Goal: Task Accomplishment & Management: Complete application form

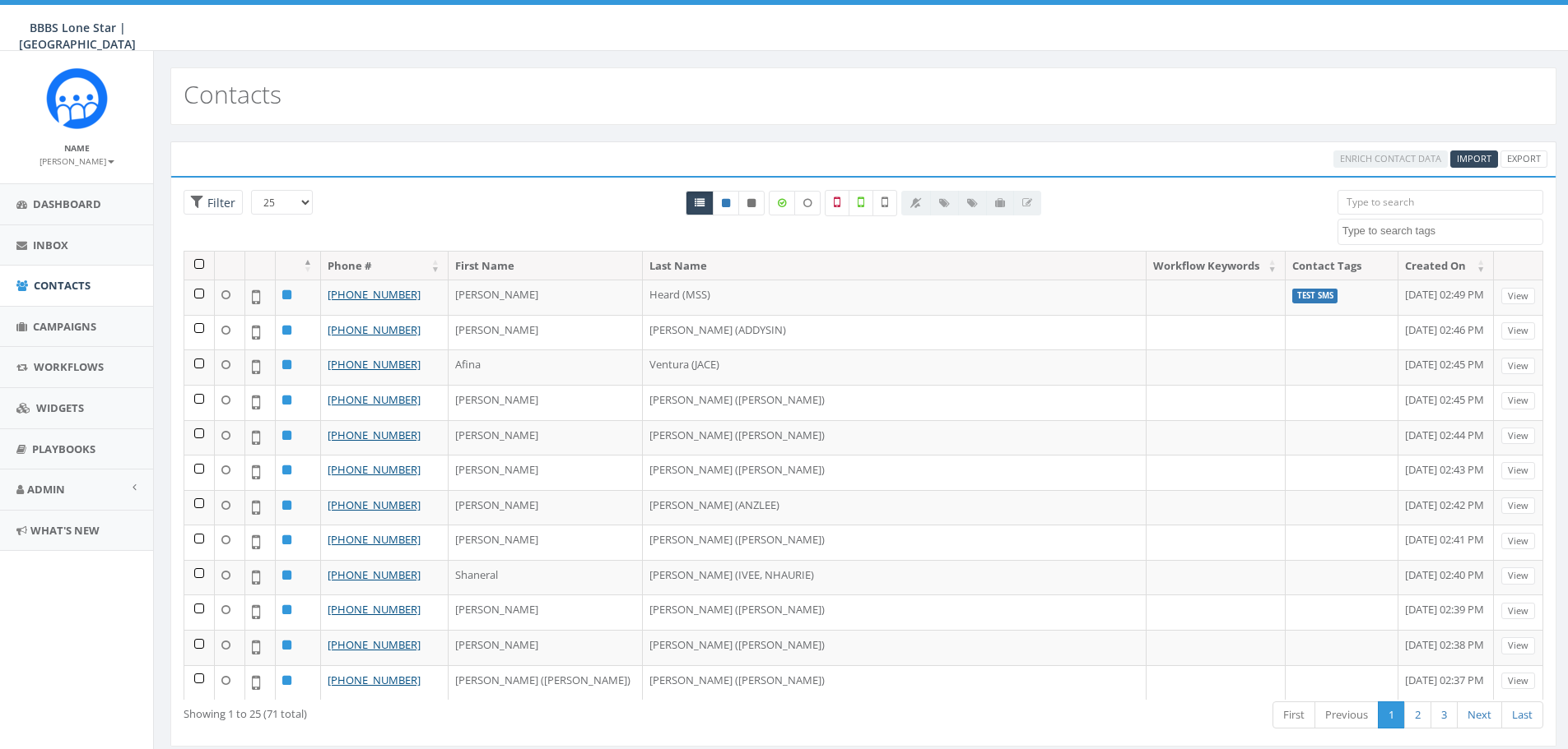
select select
click at [52, 329] on span "Campaigns" at bounding box center [64, 325] width 63 height 15
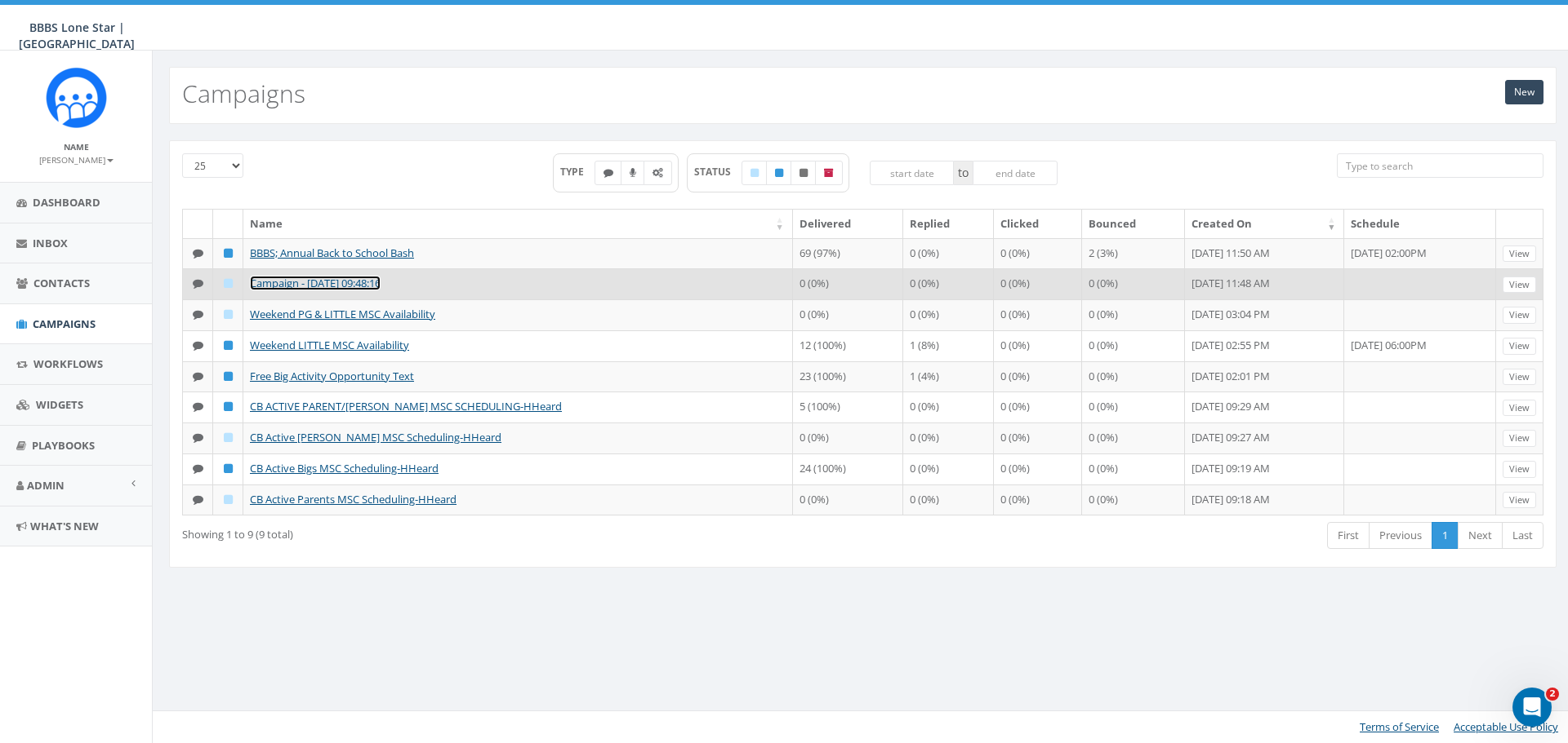
click at [381, 288] on link "Campaign - 08/08/2025, 09:48:16" at bounding box center [314, 282] width 130 height 14
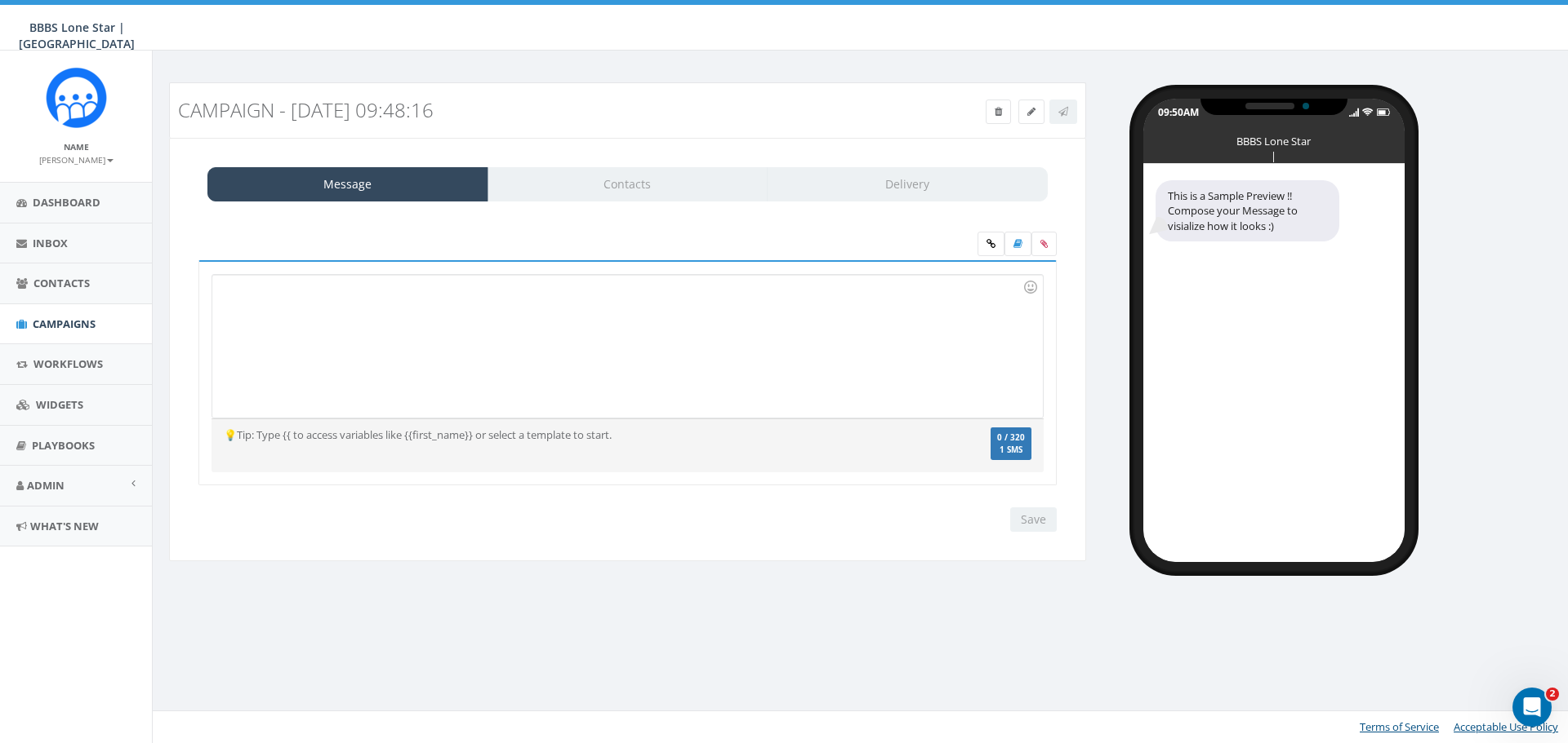
click at [278, 288] on div at bounding box center [627, 346] width 829 height 143
drag, startPoint x: 227, startPoint y: 301, endPoint x: 241, endPoint y: 297, distance: 14.6
click at [227, 301] on div "To enrich screen reader interactions, please activate Accessibility in Grammarl…" at bounding box center [627, 346] width 829 height 143
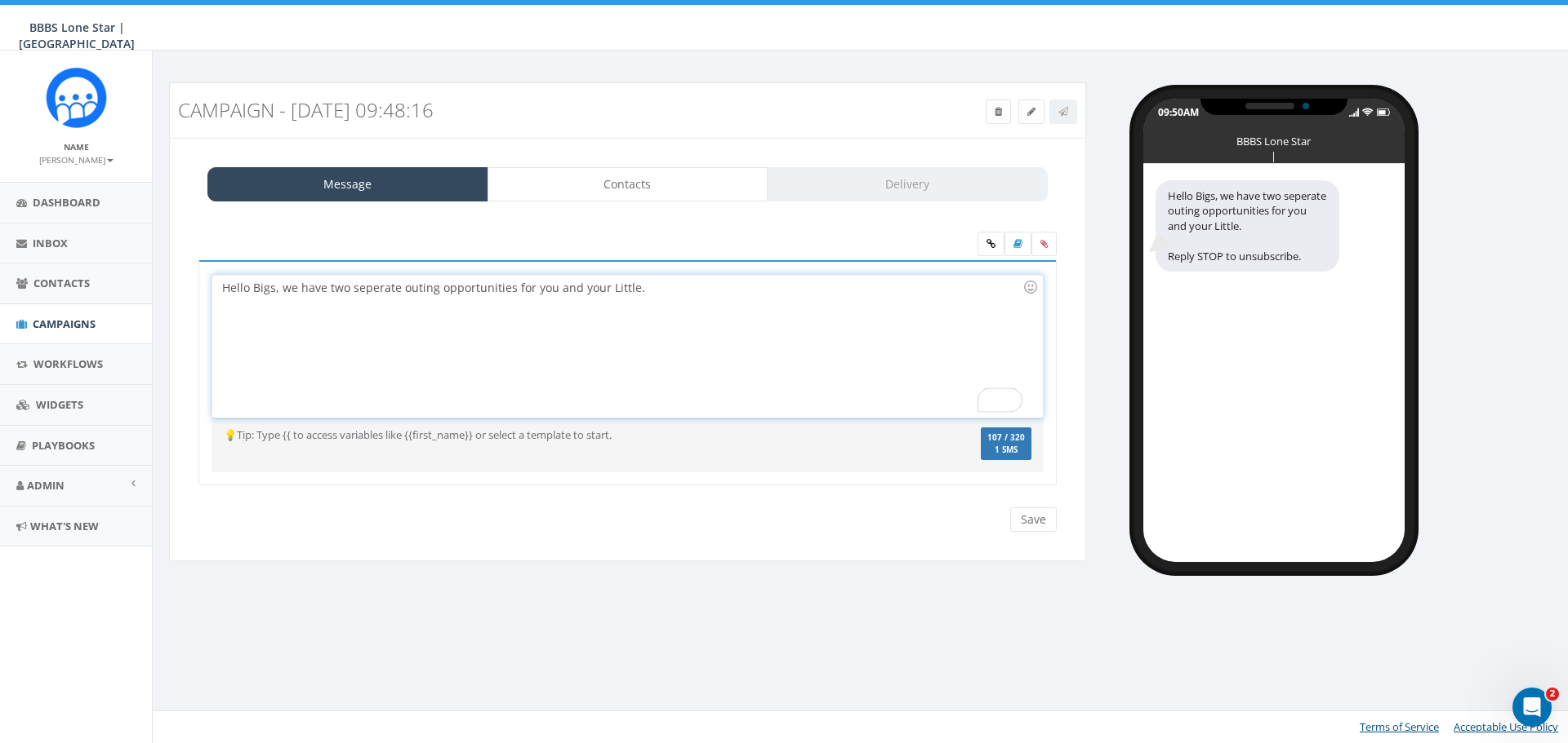
click at [653, 289] on div "Hello Bigs, we have two seperate outing opportunities for you and your Little." at bounding box center [627, 346] width 829 height 143
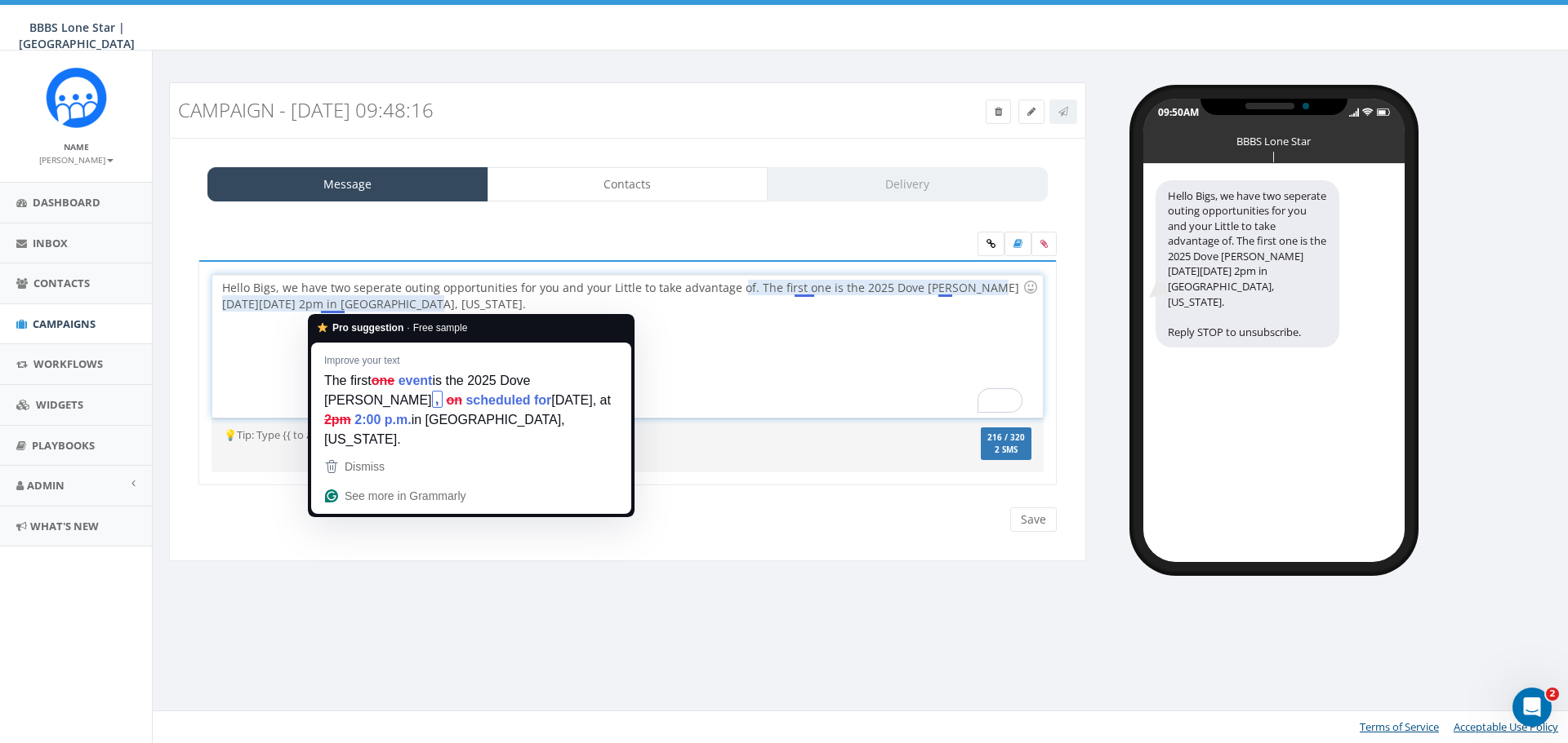
click at [325, 305] on div "Hello Bigs, we have two seperate outing opportunities for you and your Little t…" at bounding box center [627, 346] width 829 height 143
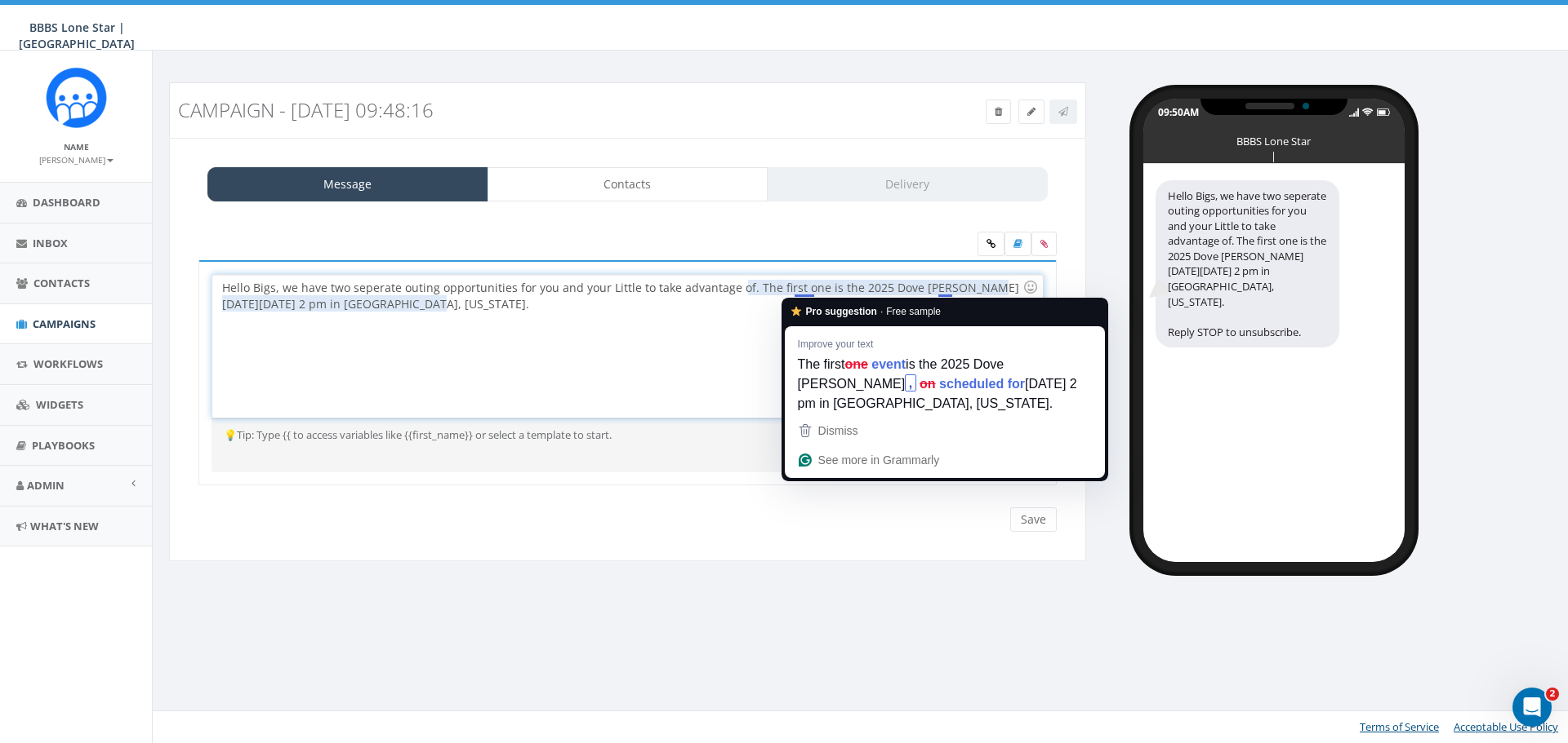
click at [813, 290] on div "Hello Bigs, we have two seperate outing opportunities for you and your Little t…" at bounding box center [627, 346] width 829 height 143
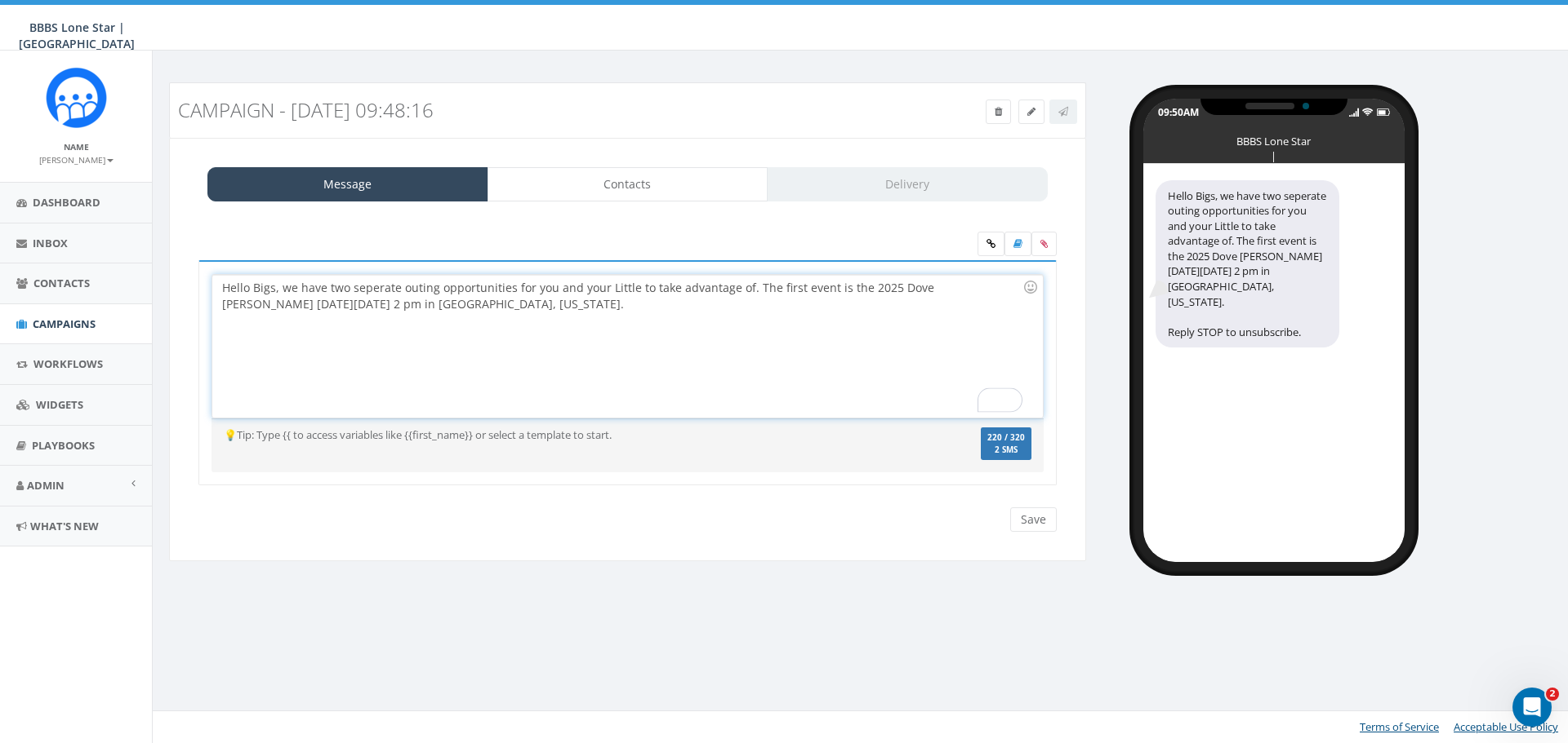
click at [808, 305] on div "Hello Bigs, we have two seperate outing opportunities for you and your Little t…" at bounding box center [627, 346] width 829 height 143
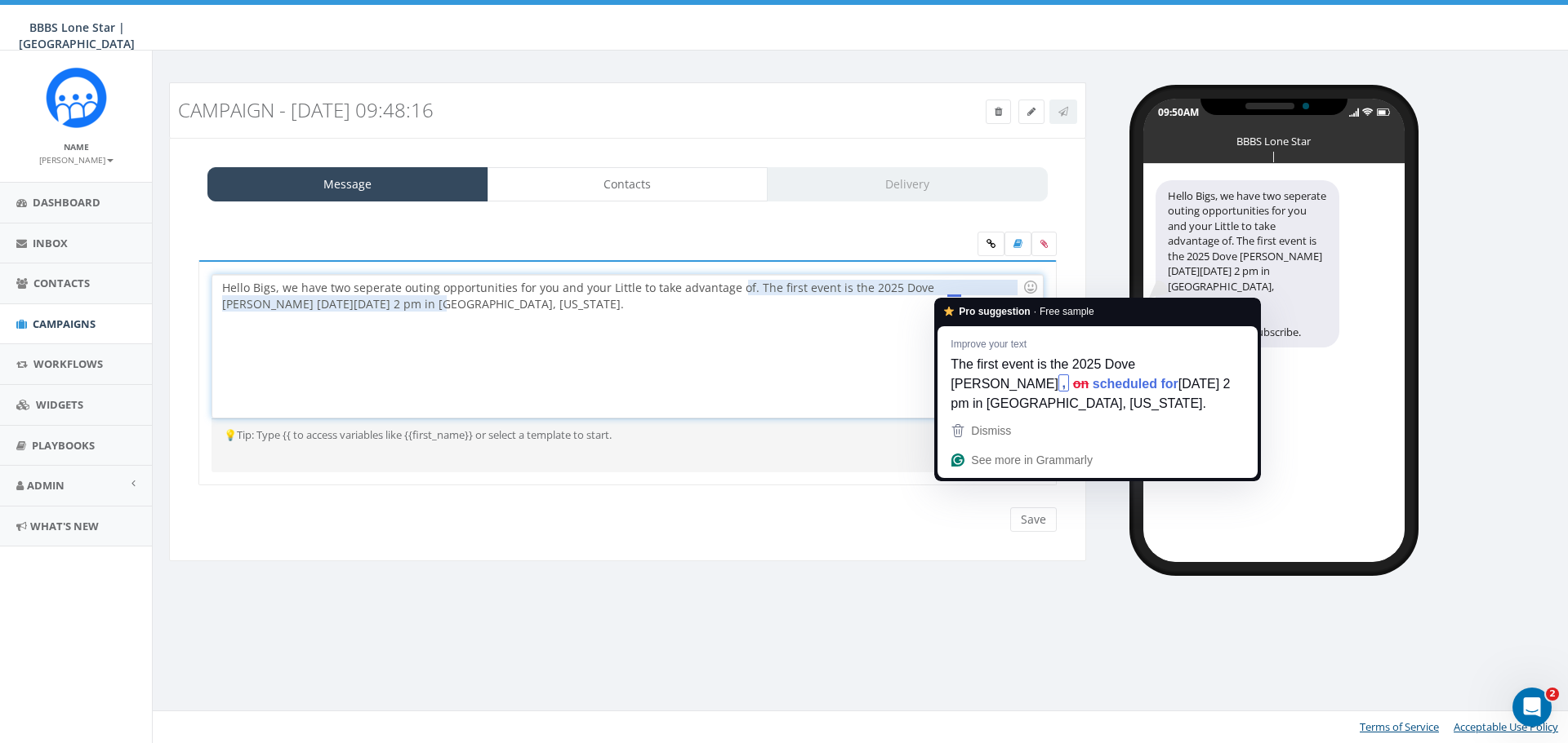
click at [960, 287] on div "Hello Bigs, we have two seperate outing opportunities for you and your Little t…" at bounding box center [627, 346] width 829 height 143
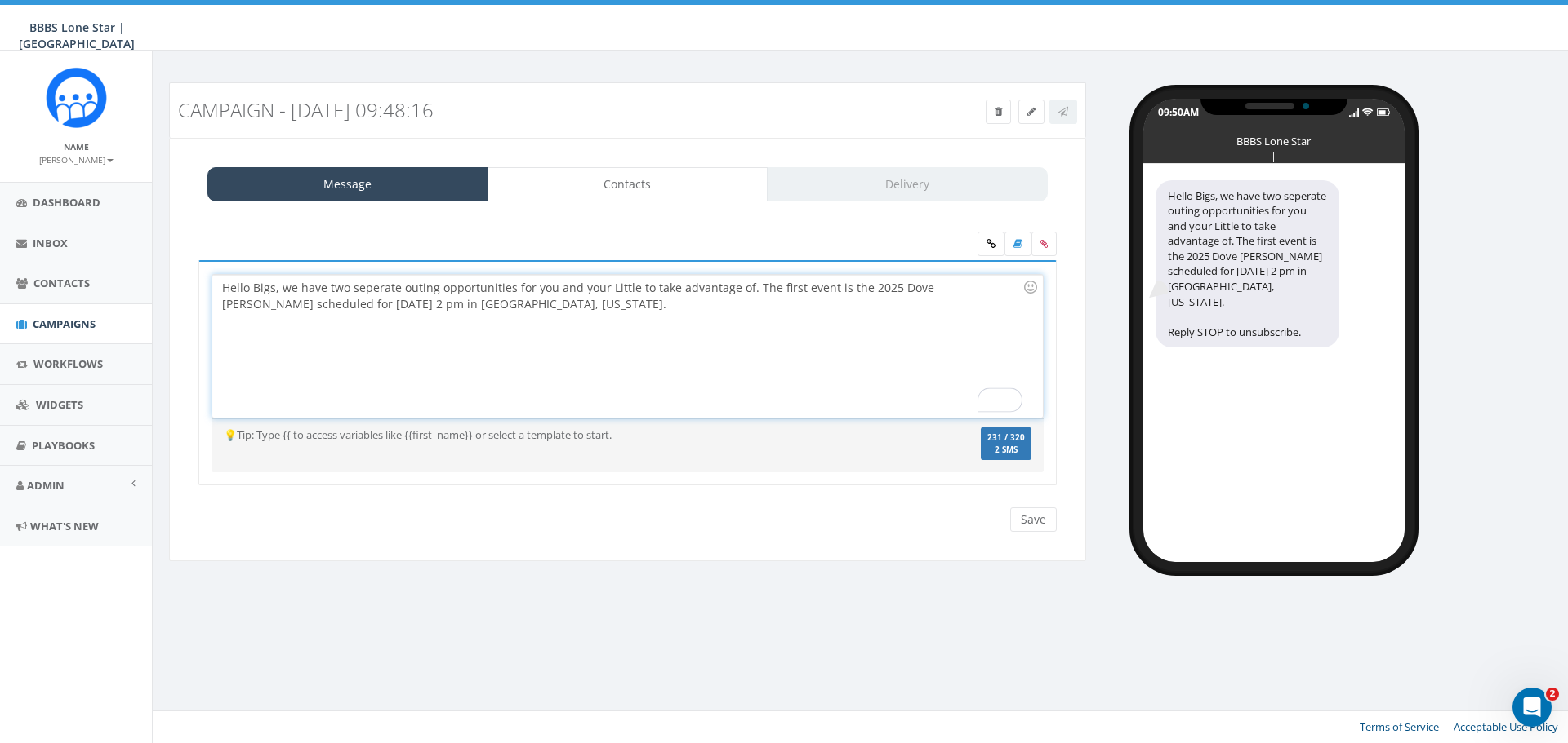
drag, startPoint x: 714, startPoint y: 317, endPoint x: 688, endPoint y: 327, distance: 27.9
click at [711, 316] on div "Hello Bigs, we have two seperate outing opportunities for you and your Little t…" at bounding box center [627, 346] width 829 height 143
click at [907, 339] on div "Hello Bigs, we have two seperate outing opportunities for you and your Little t…" at bounding box center [627, 346] width 829 height 143
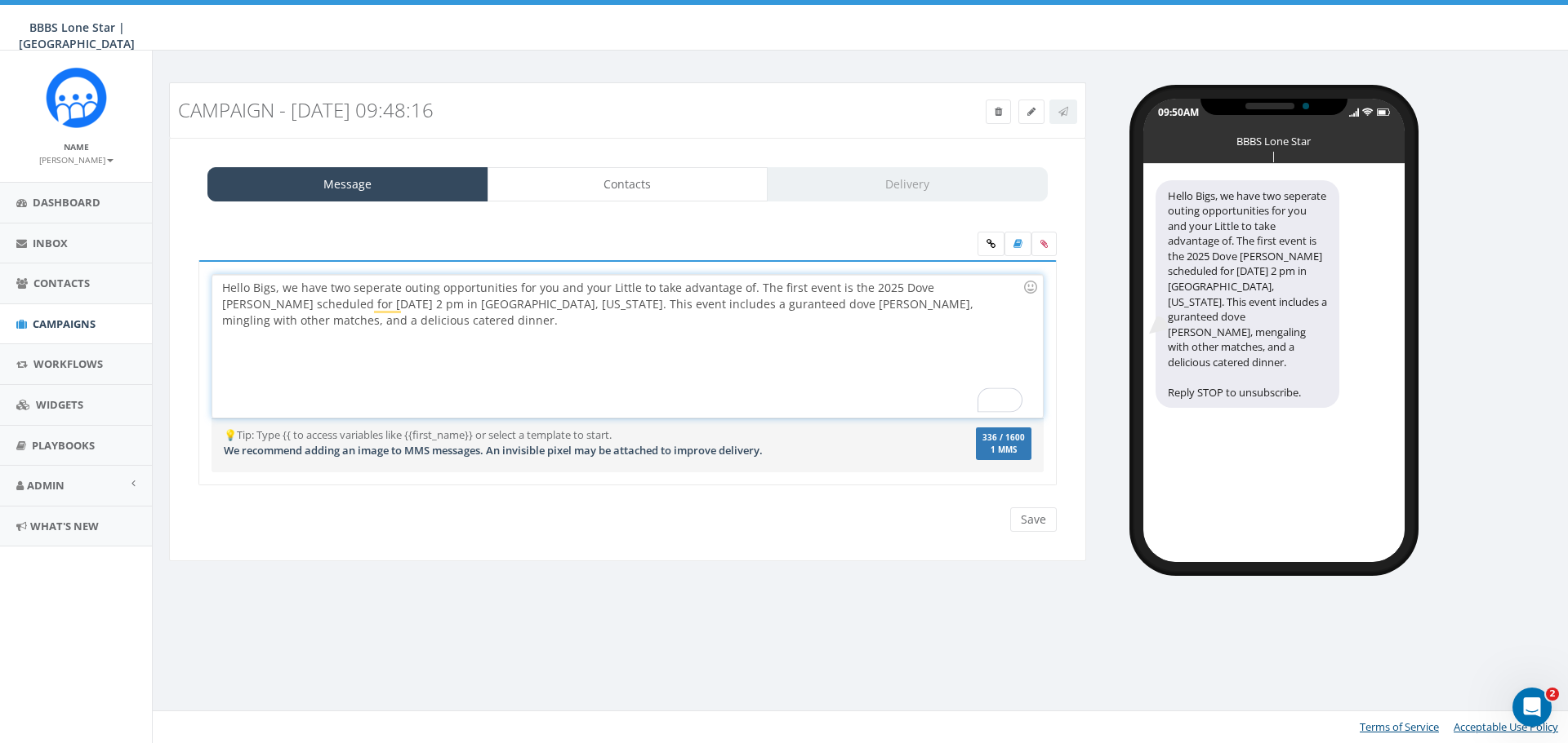
click at [297, 326] on div "Hello Bigs, we have two seperate outing opportunities for you and your Little t…" at bounding box center [627, 346] width 829 height 143
click at [354, 317] on div "Hello Bigs, we have two seperate outing opportunities for you and your Little t…" at bounding box center [627, 346] width 829 height 143
click at [429, 336] on div "Hello Bigs, we have two seperate outing opportunities for you and your Little t…" at bounding box center [627, 346] width 829 height 143
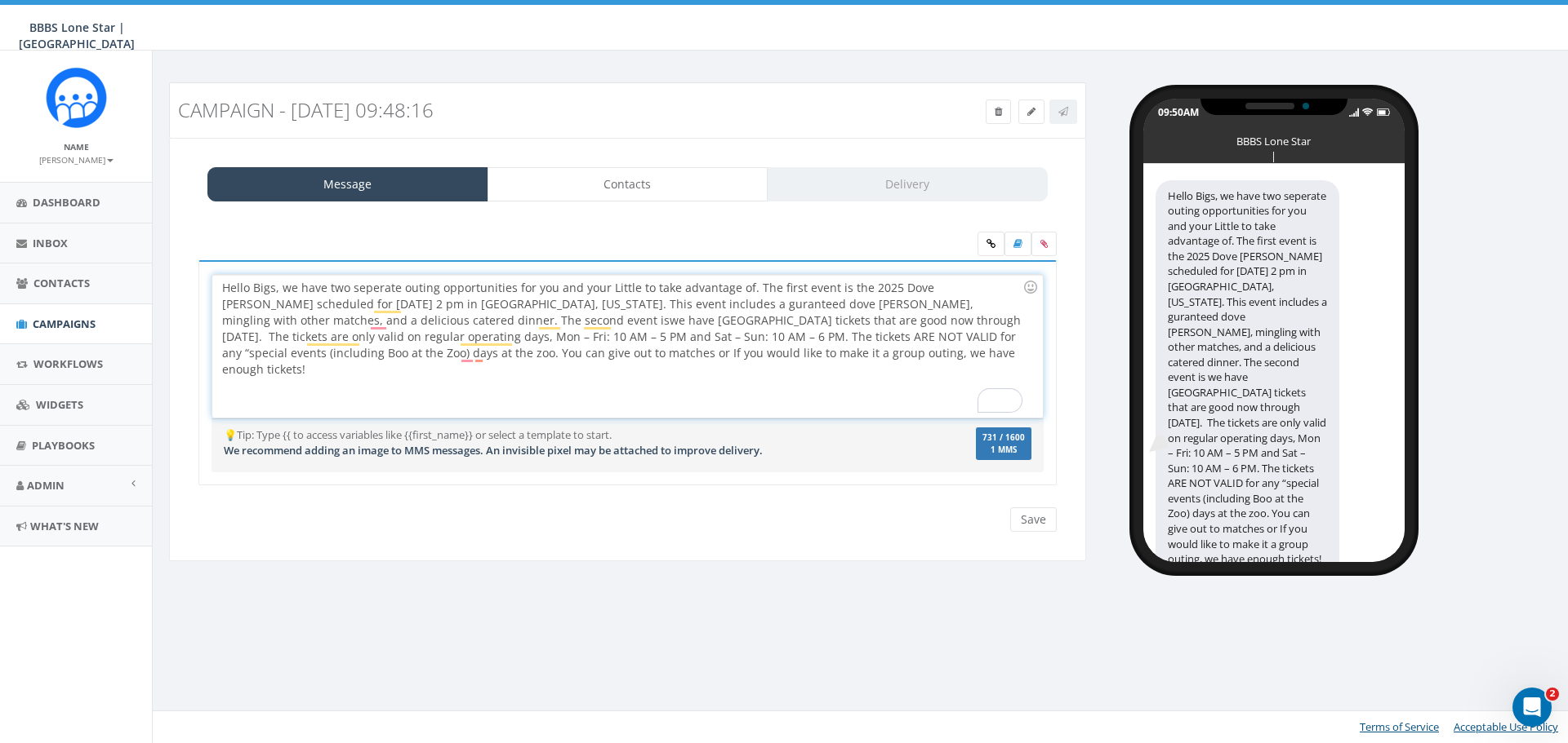
click at [388, 323] on div "Hello Bigs, we have two seperate outing opportunities for you and your Little t…" at bounding box center [627, 346] width 829 height 143
click at [582, 312] on div "Hello Bigs, we have two seperate outing opportunities for you and your Little t…" at bounding box center [627, 346] width 829 height 143
click at [636, 316] on div "Hello Bigs, we have two seperate outing opportunities for you and your Little t…" at bounding box center [627, 346] width 829 height 143
click at [724, 316] on div "Hello Bigs, we have two seperate outing opportunities for you and your Little t…" at bounding box center [627, 346] width 829 height 143
drag, startPoint x: 451, startPoint y: 360, endPoint x: 992, endPoint y: 372, distance: 541.1
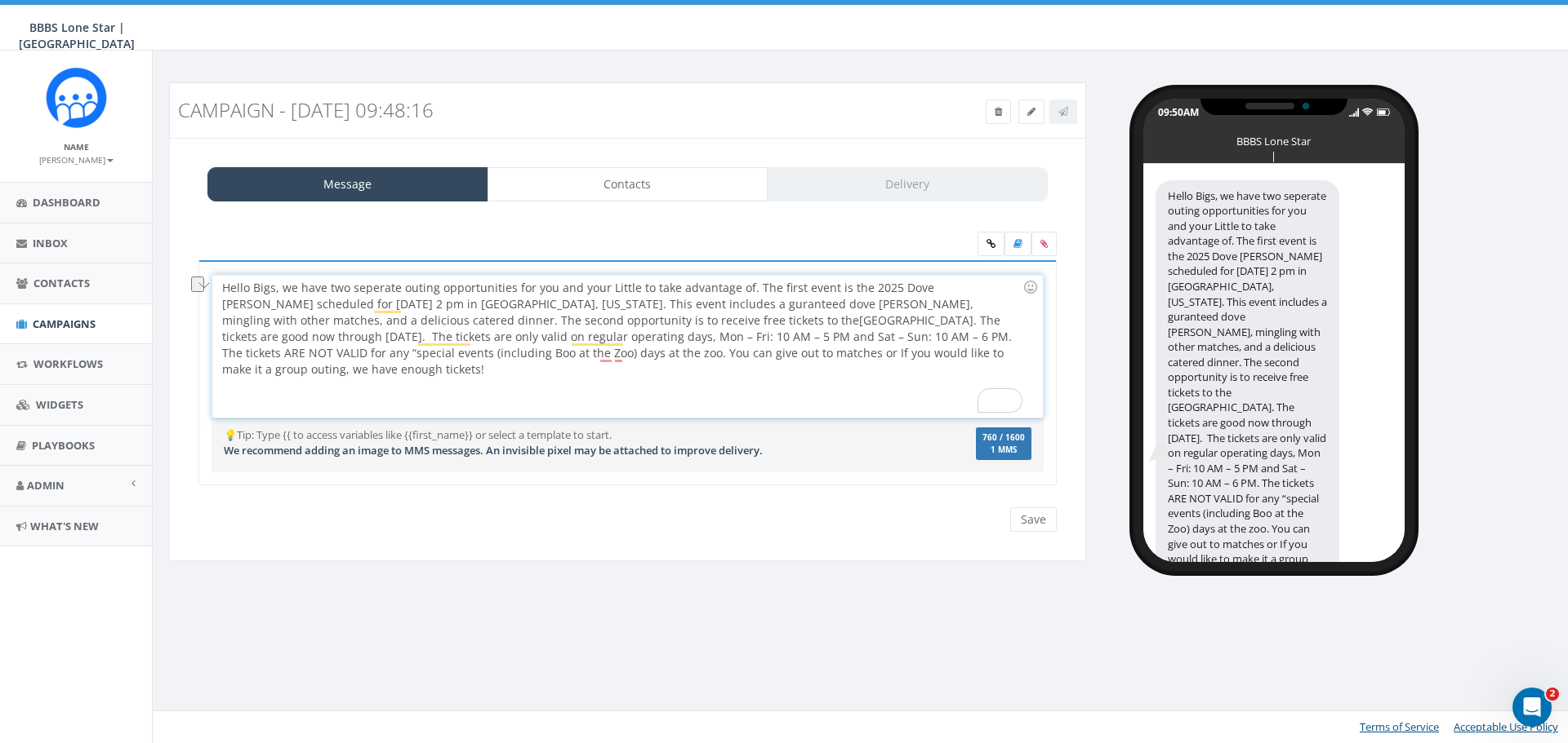
click at [992, 372] on div "Hello Bigs, we have two seperate outing opportunities for you and your Little t…" at bounding box center [627, 346] width 829 height 143
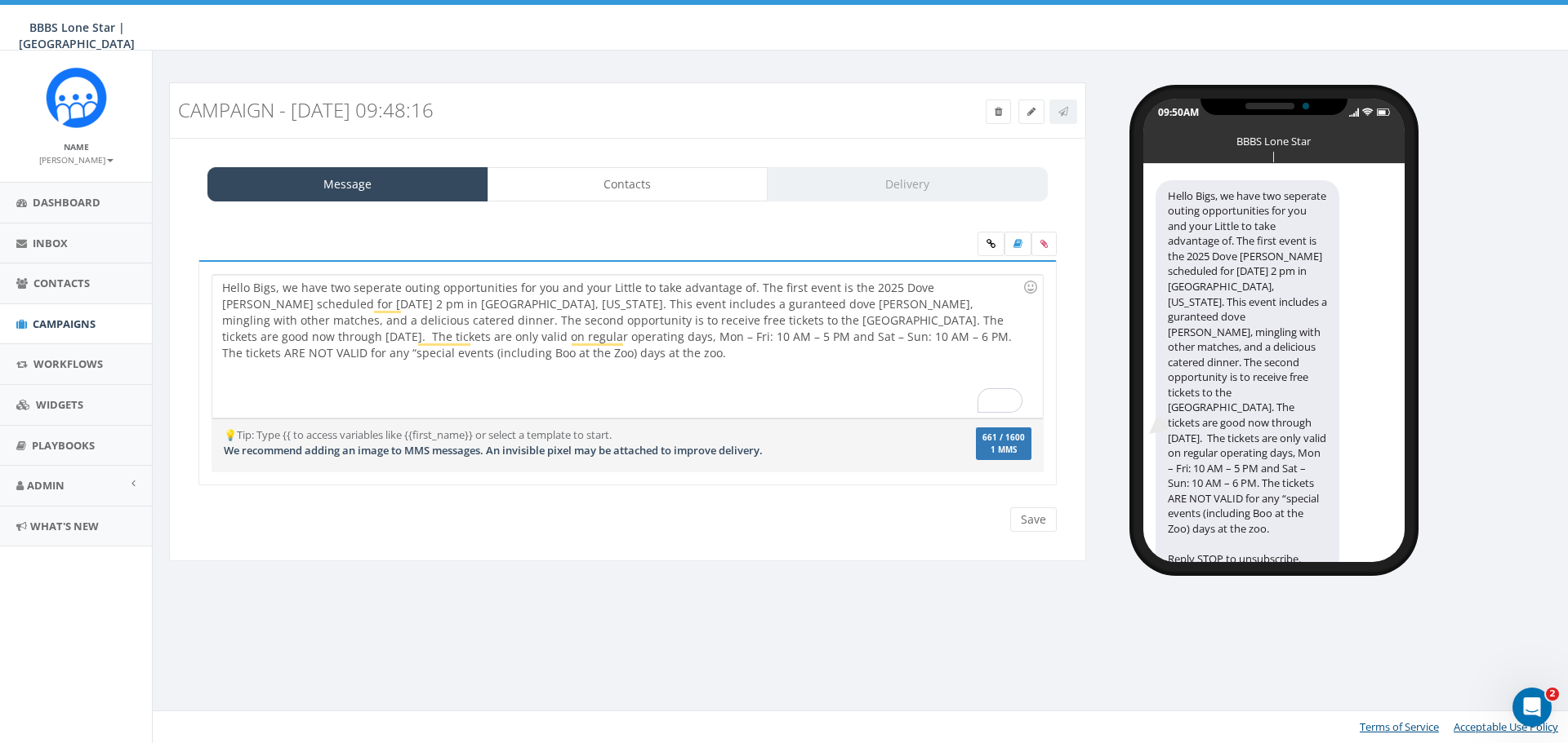
drag, startPoint x: 334, startPoint y: 400, endPoint x: 322, endPoint y: 399, distance: 12.0
click at [334, 399] on div "Hello Bigs, we have two seperate outing opportunities for you and your Little t…" at bounding box center [627, 346] width 829 height 143
click at [533, 359] on div "Hello Bigs, we have two seperate outing opportunities for you and your Little t…" at bounding box center [627, 346] width 829 height 143
click at [450, 382] on div "2025 Dove Hunt Registration Link https://forms.gle/5LLMnKd4saZStqQ66 Fort Worth…" at bounding box center [622, 427] width 800 height 98
click at [519, 353] on div "Hello Bigs, we have two seperate outing opportunities for you and your Little t…" at bounding box center [627, 346] width 829 height 143
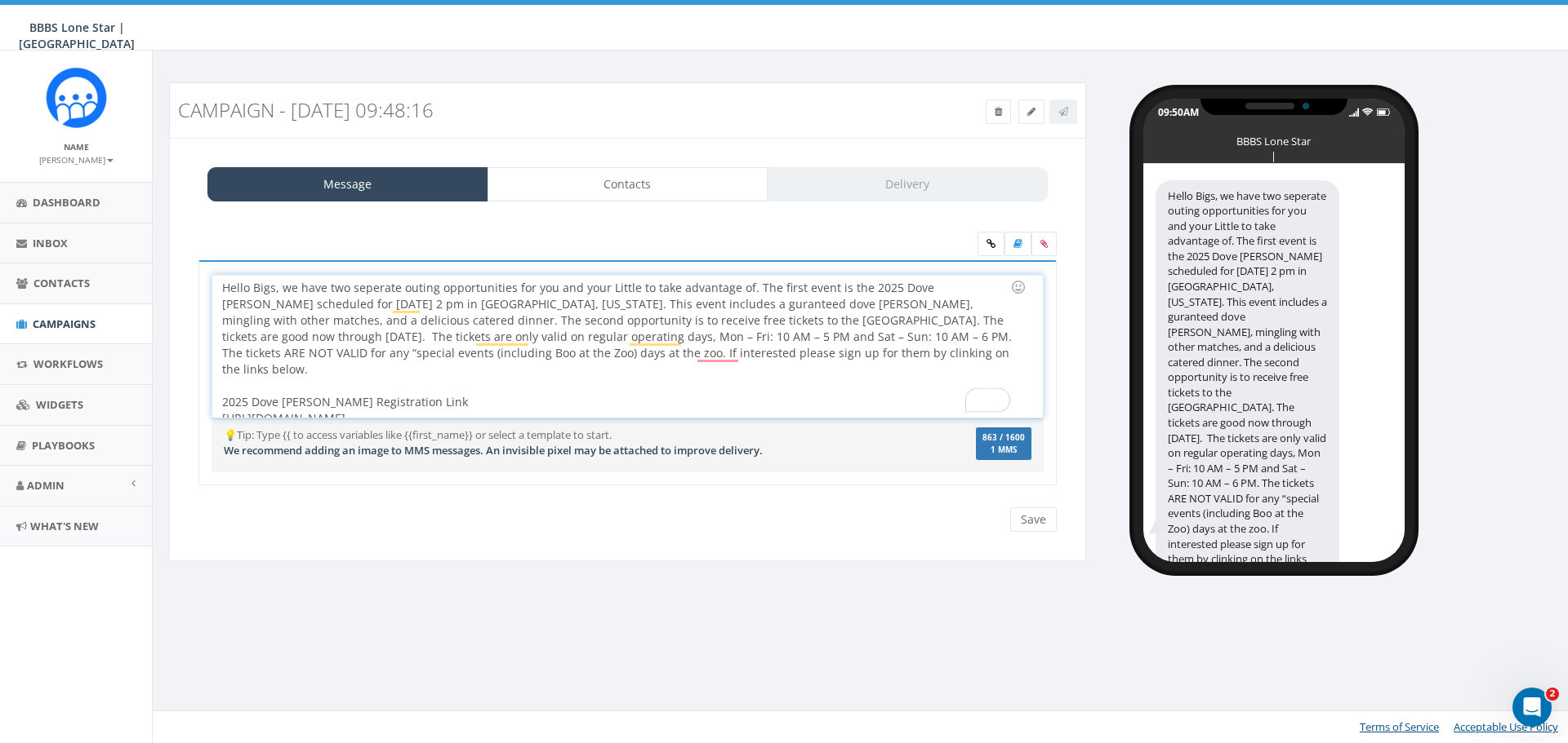
click at [551, 352] on div "Hello Bigs, we have two seperate outing opportunities for you and your Little t…" at bounding box center [627, 346] width 829 height 143
click at [724, 355] on div "Hello Bigs, we have two seperate outing opportunities for you and your Little t…" at bounding box center [627, 346] width 829 height 143
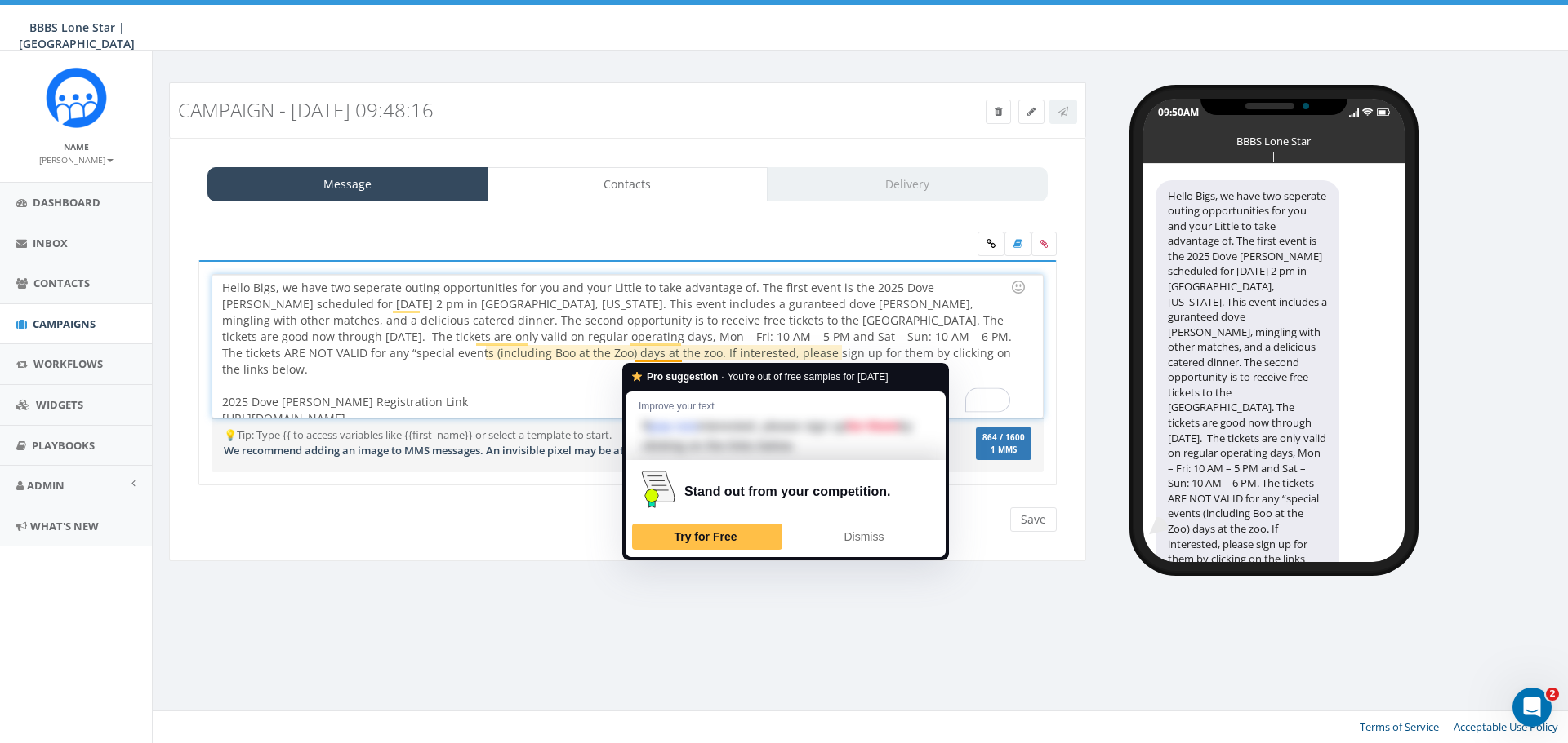
click at [680, 355] on div "Hello Bigs, we have two seperate outing opportunities for you and your Little t…" at bounding box center [627, 346] width 829 height 143
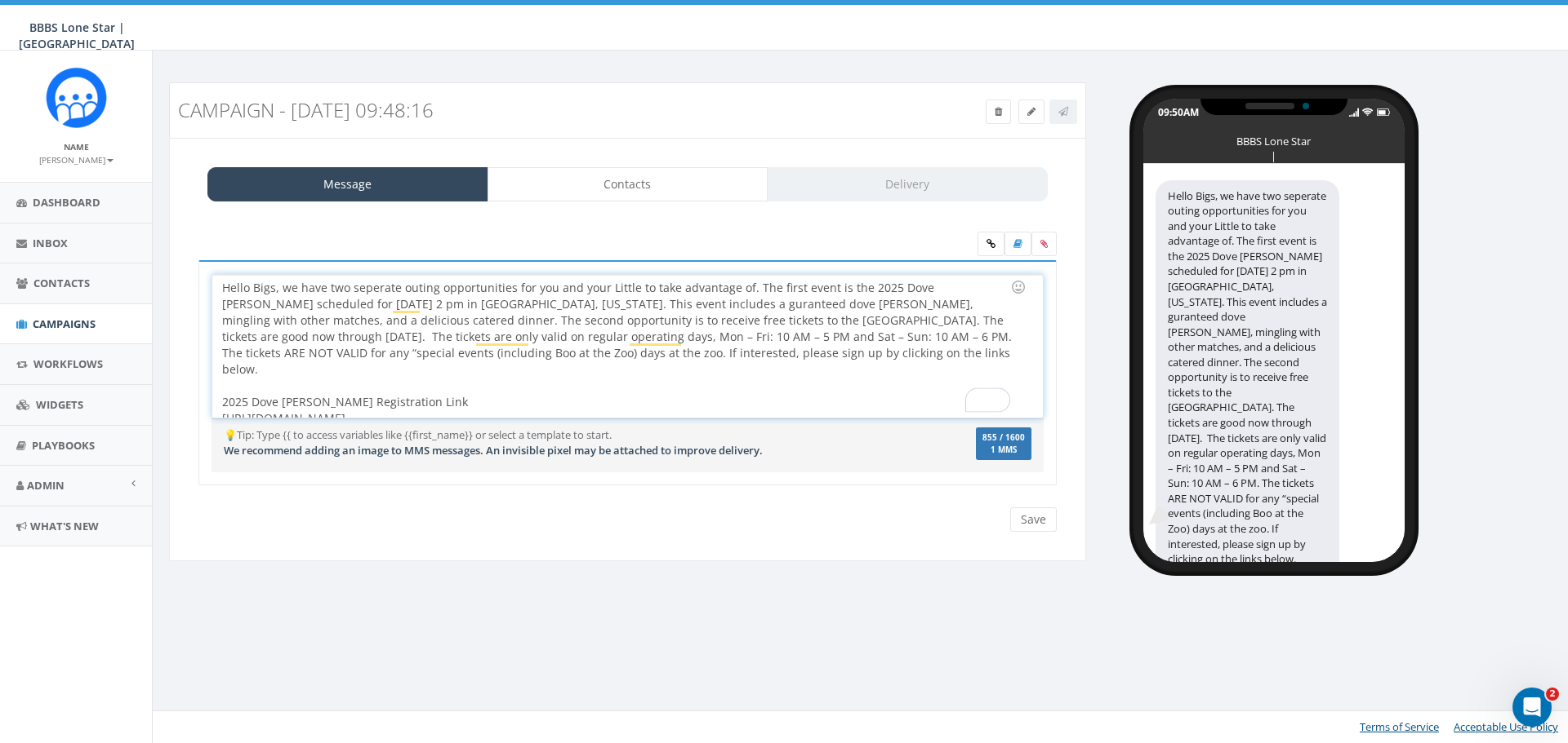
click at [673, 387] on div "Hello Bigs, we have two seperate outing opportunities for you and your Little t…" at bounding box center [627, 346] width 829 height 143
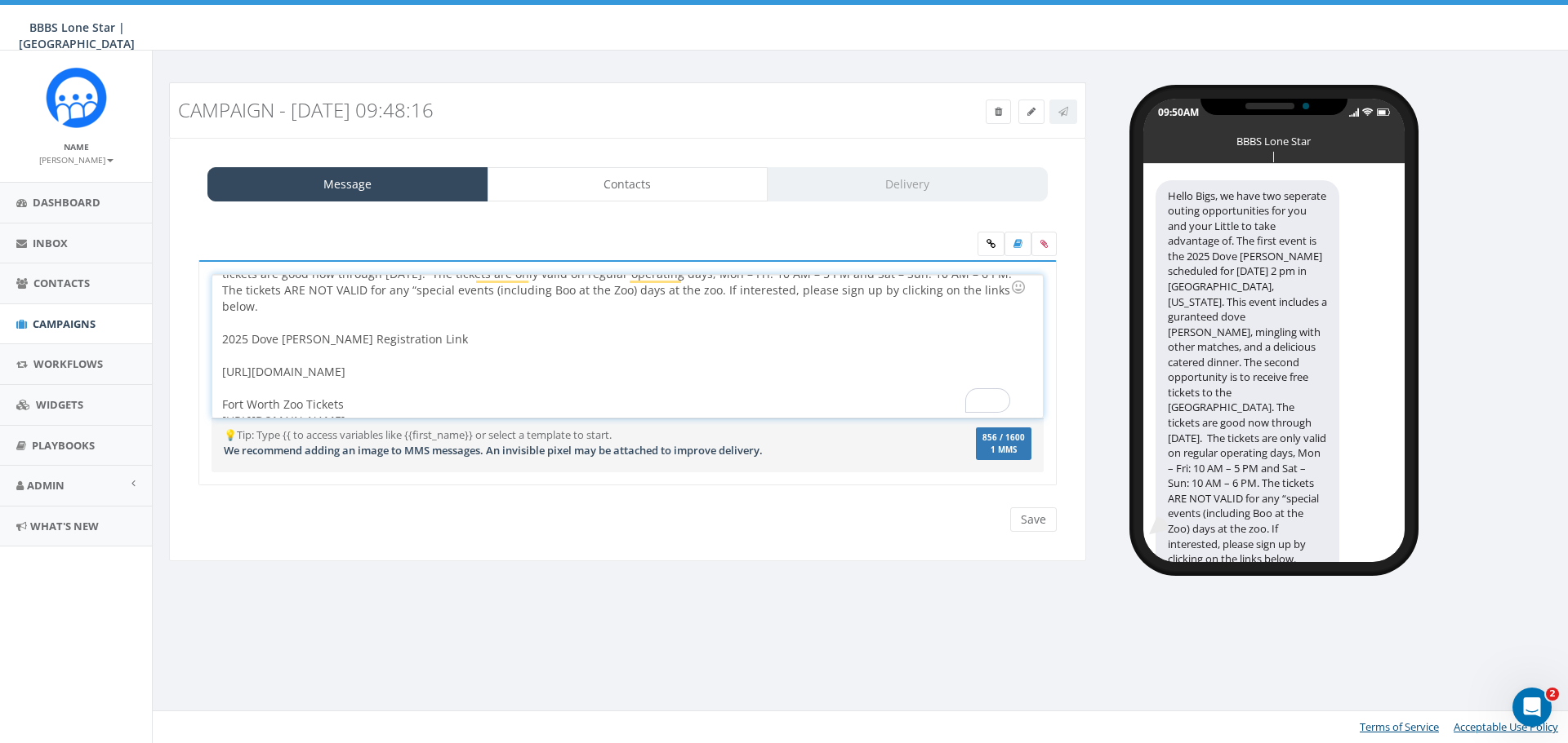
click at [221, 357] on div "Hello Bigs, we have two seperate outing opportunities for you and your Little t…" at bounding box center [627, 346] width 829 height 143
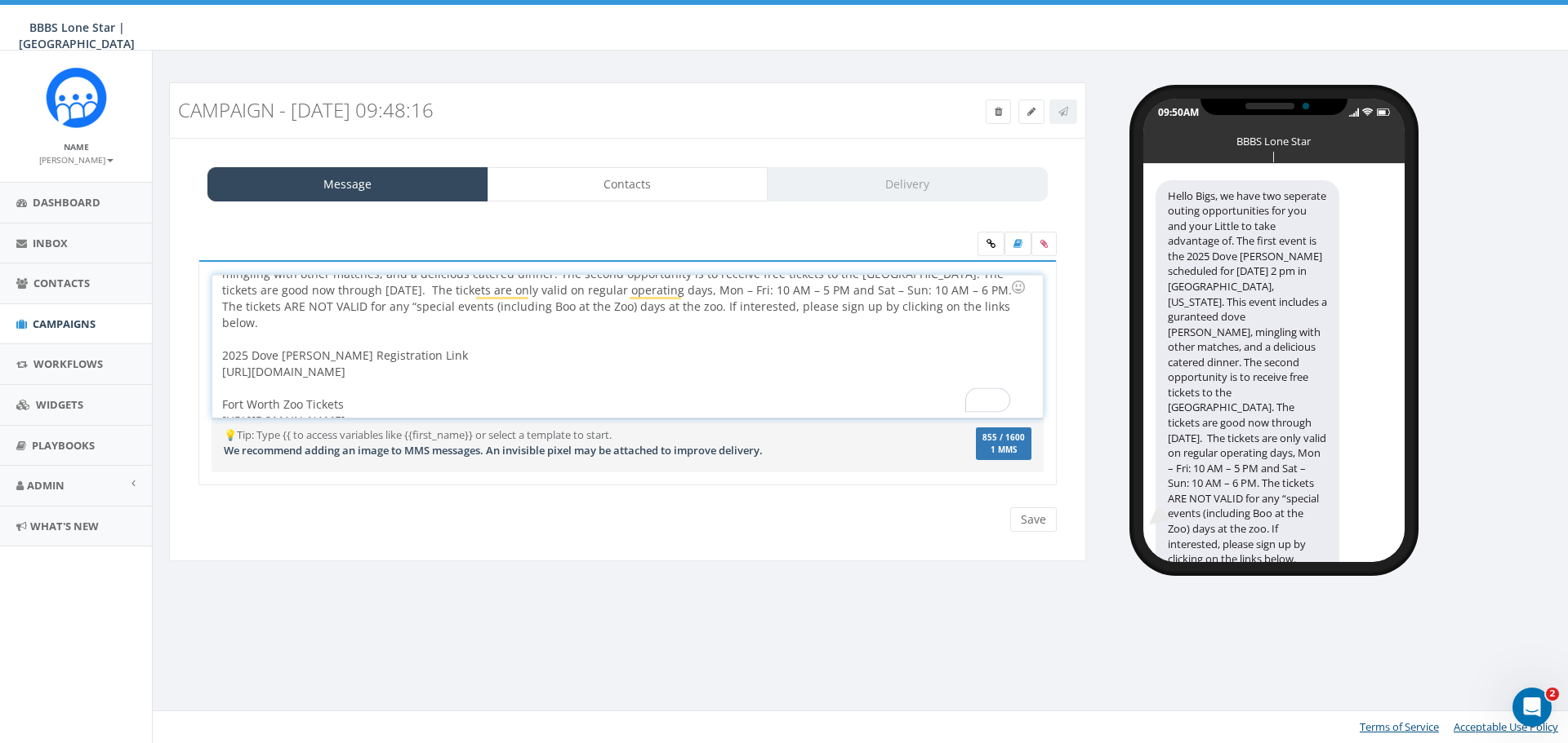
click at [508, 397] on div "https://forms.gle/5LLMnKd4saZStqQ66 Fort Worth Zoo Tickets https://forms.gle/DX…" at bounding box center [622, 397] width 800 height 66
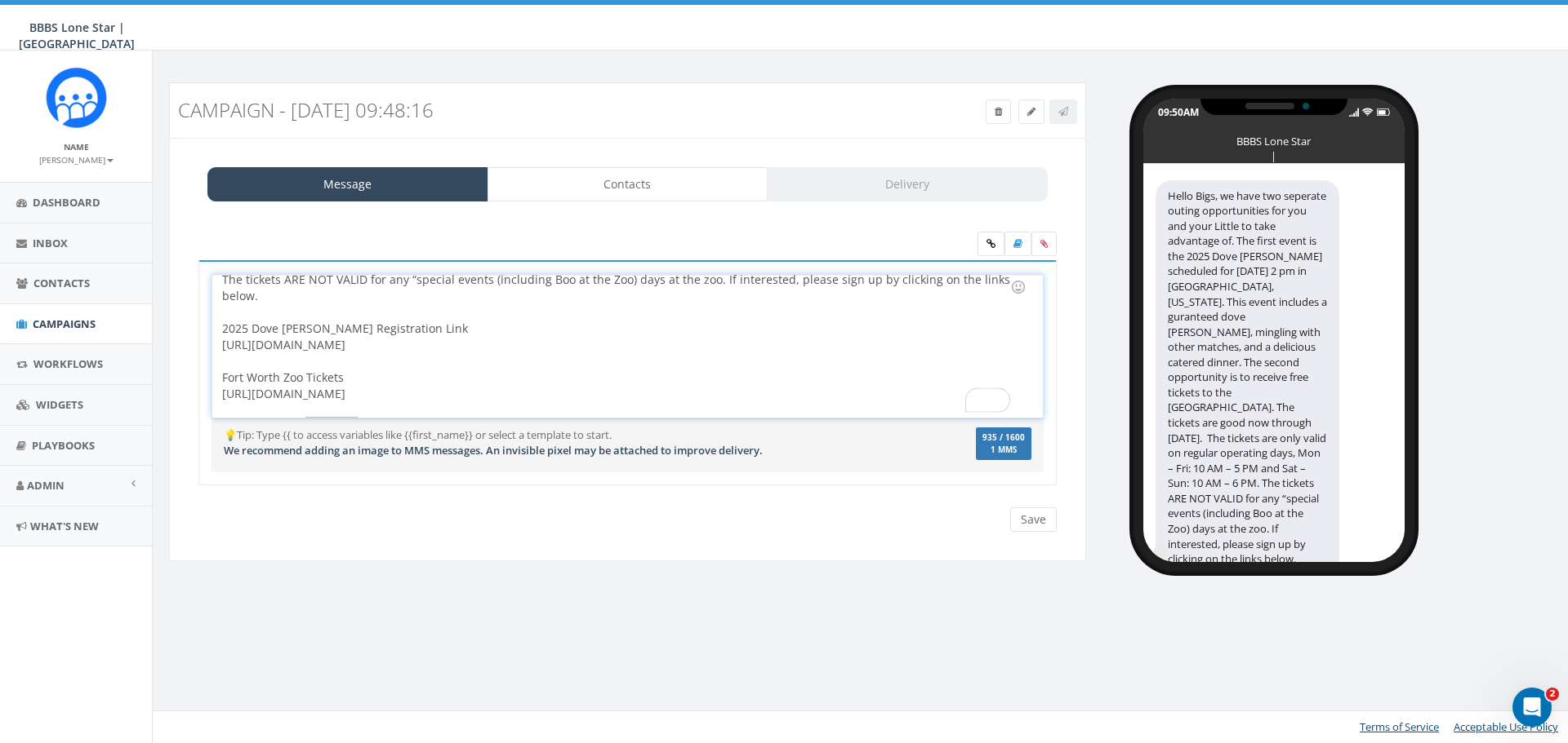
scroll to position [90, 0]
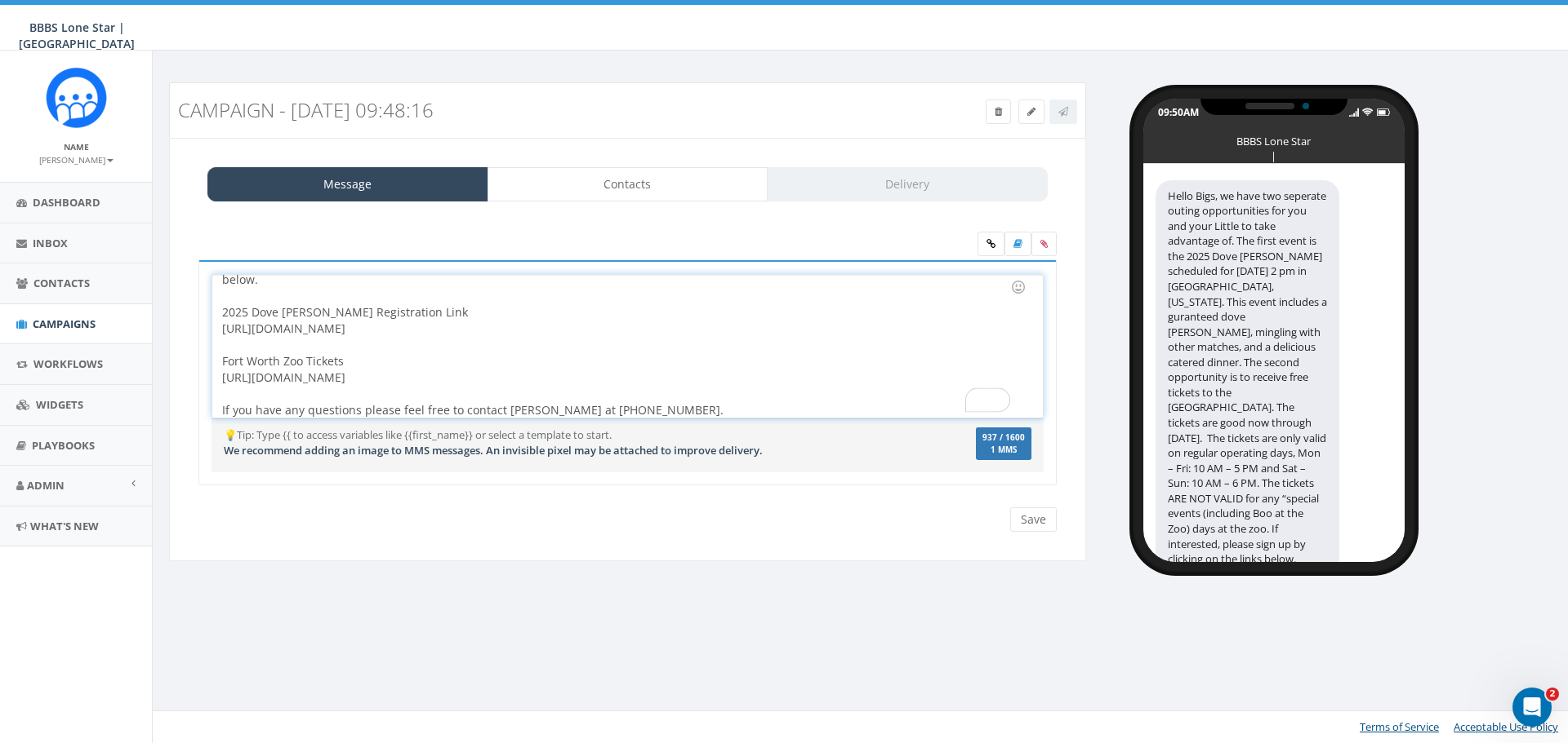
click at [357, 391] on div "Hello Bigs, we have two seperate outing opportunities for you and your Little t…" at bounding box center [627, 346] width 829 height 143
click at [301, 418] on div "To enrich screen reader interactions, please activate Accessibility in Grammarl…" at bounding box center [622, 426] width 800 height 16
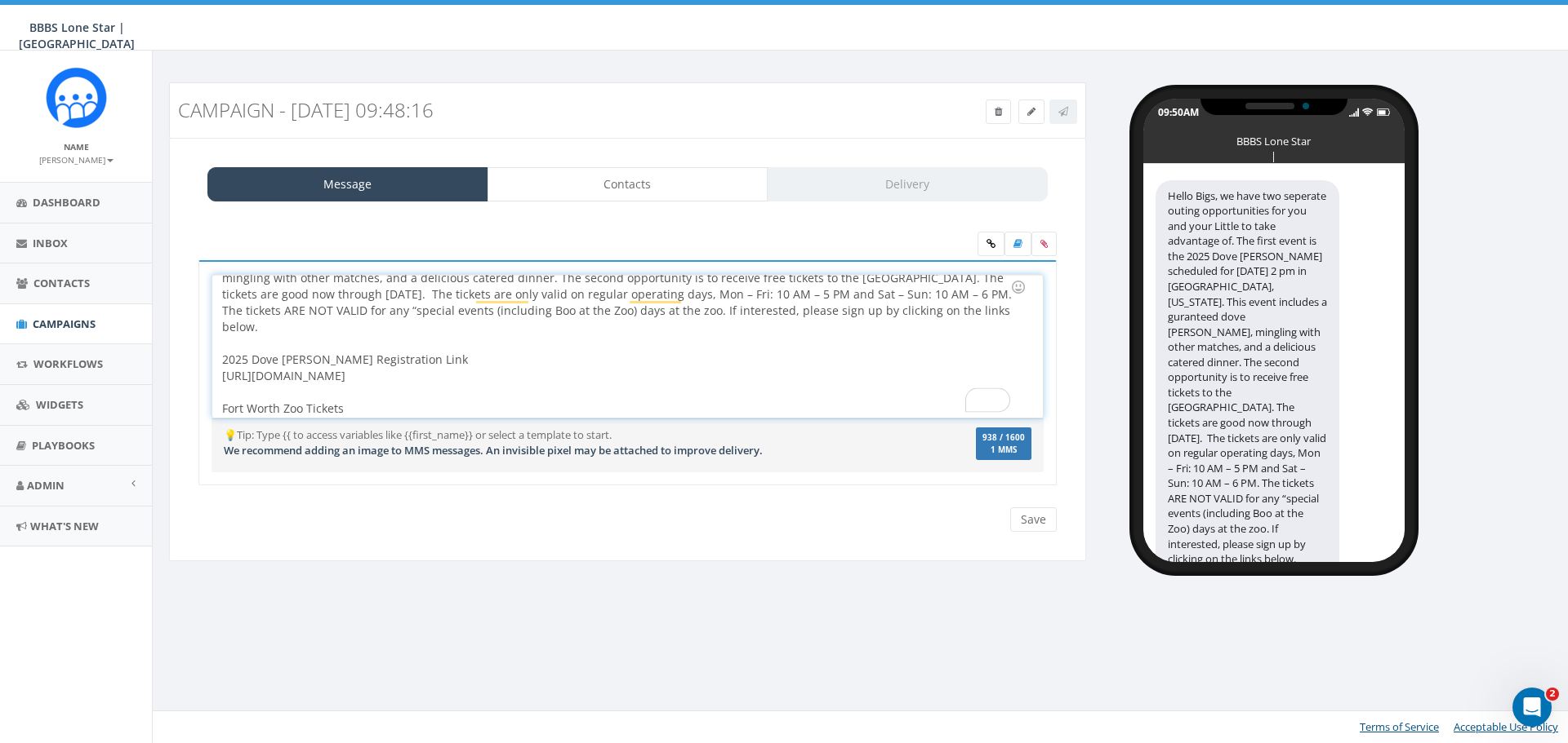
scroll to position [0, 0]
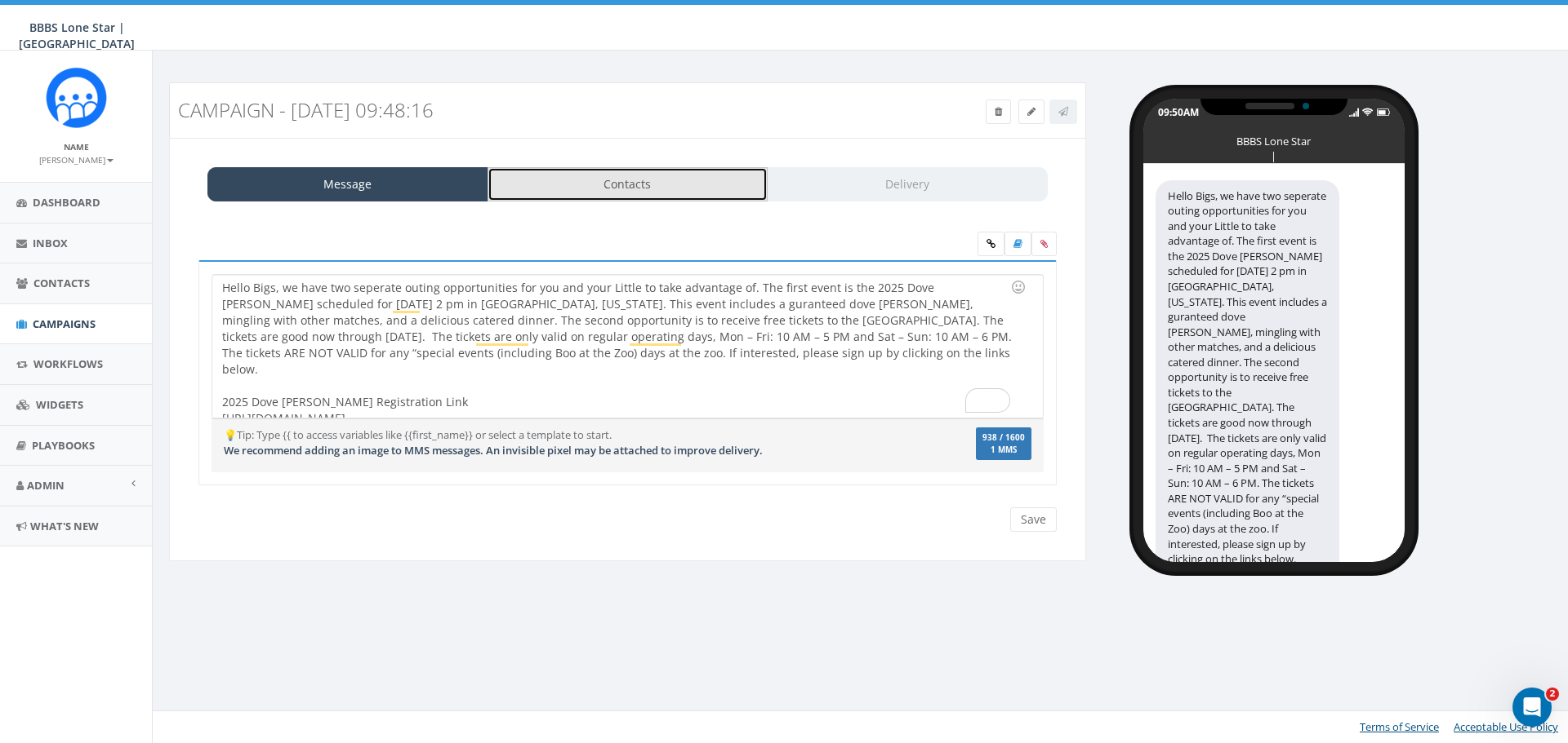
click at [627, 185] on link "Contacts" at bounding box center [627, 185] width 281 height 35
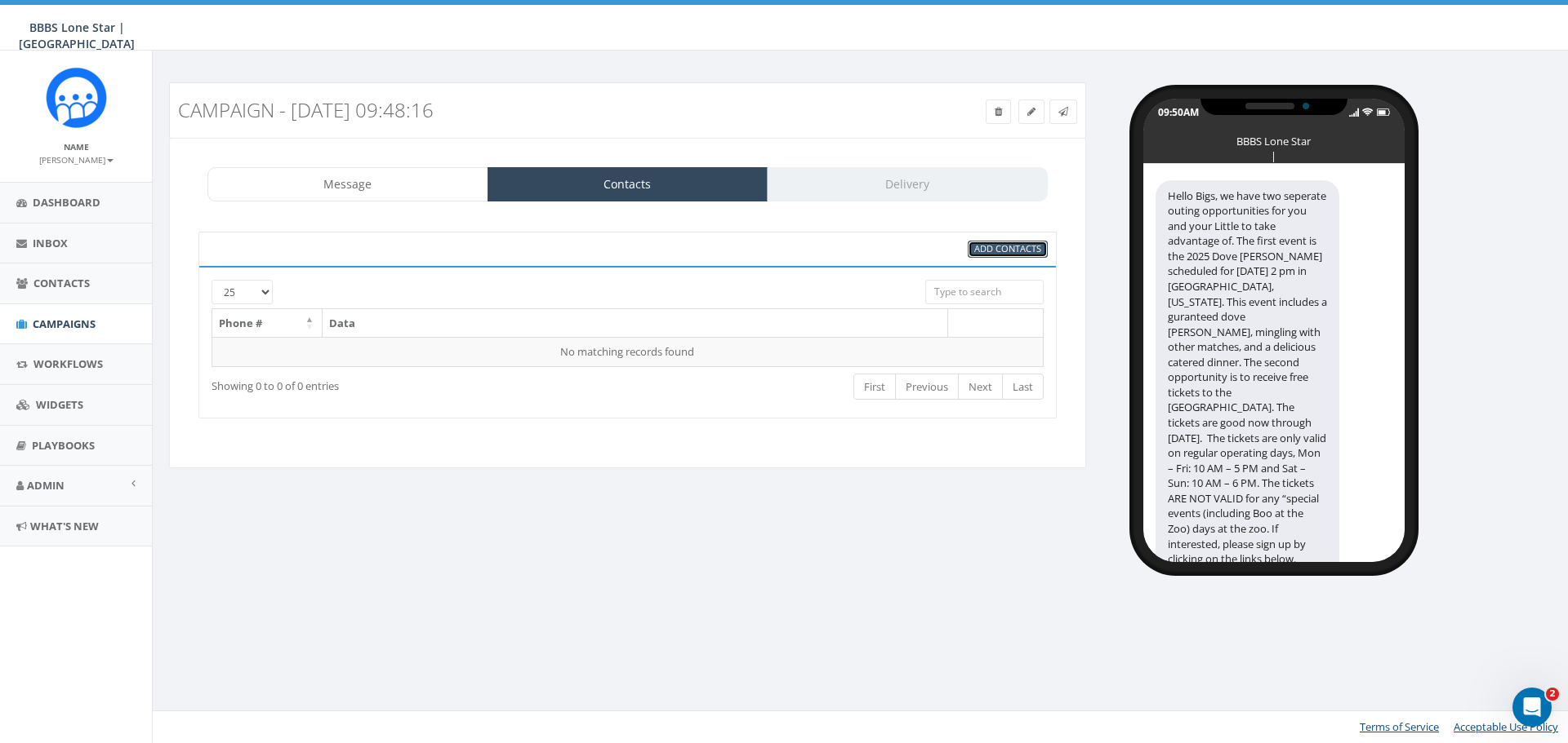
click at [998, 250] on span "Add Contacts" at bounding box center [1007, 248] width 67 height 13
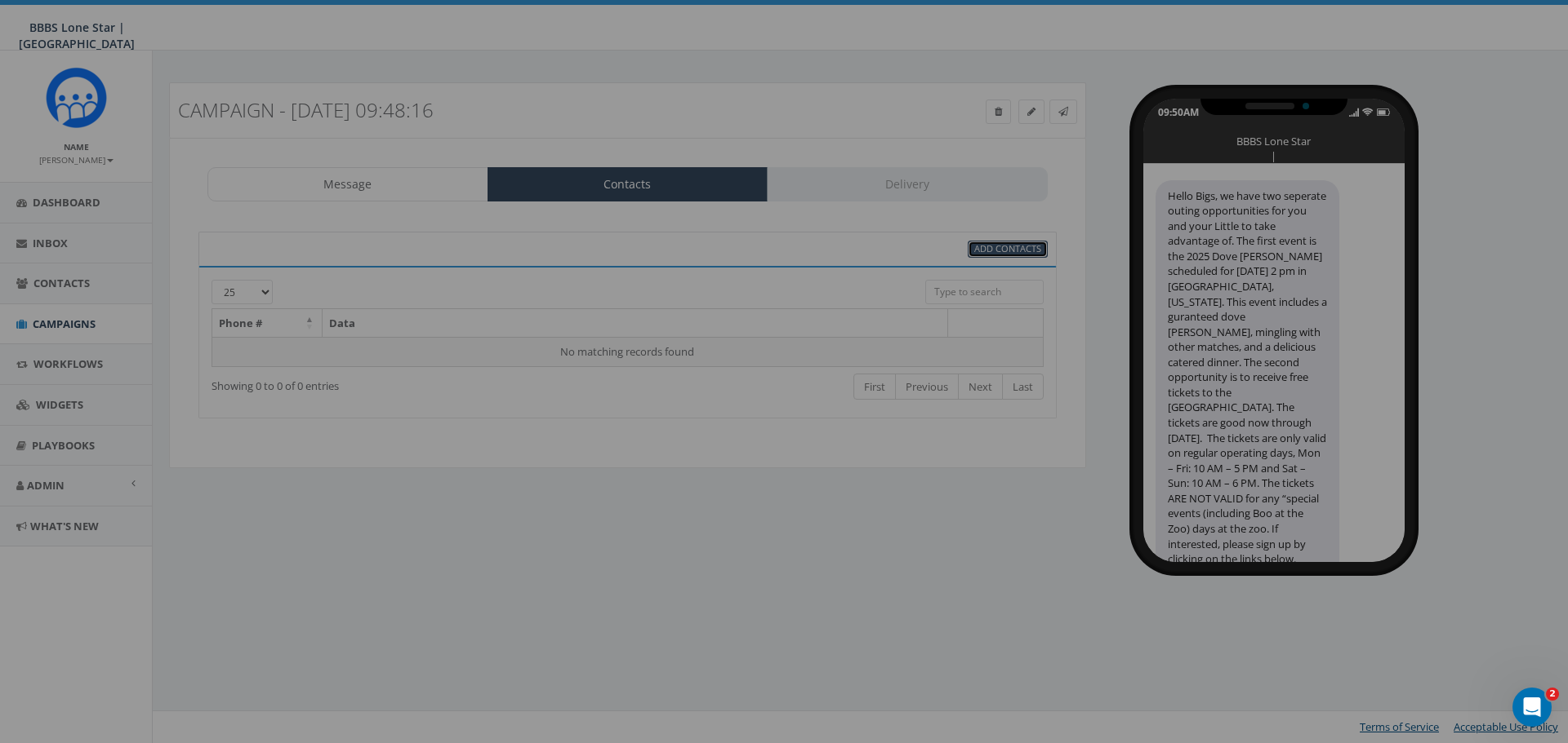
select select
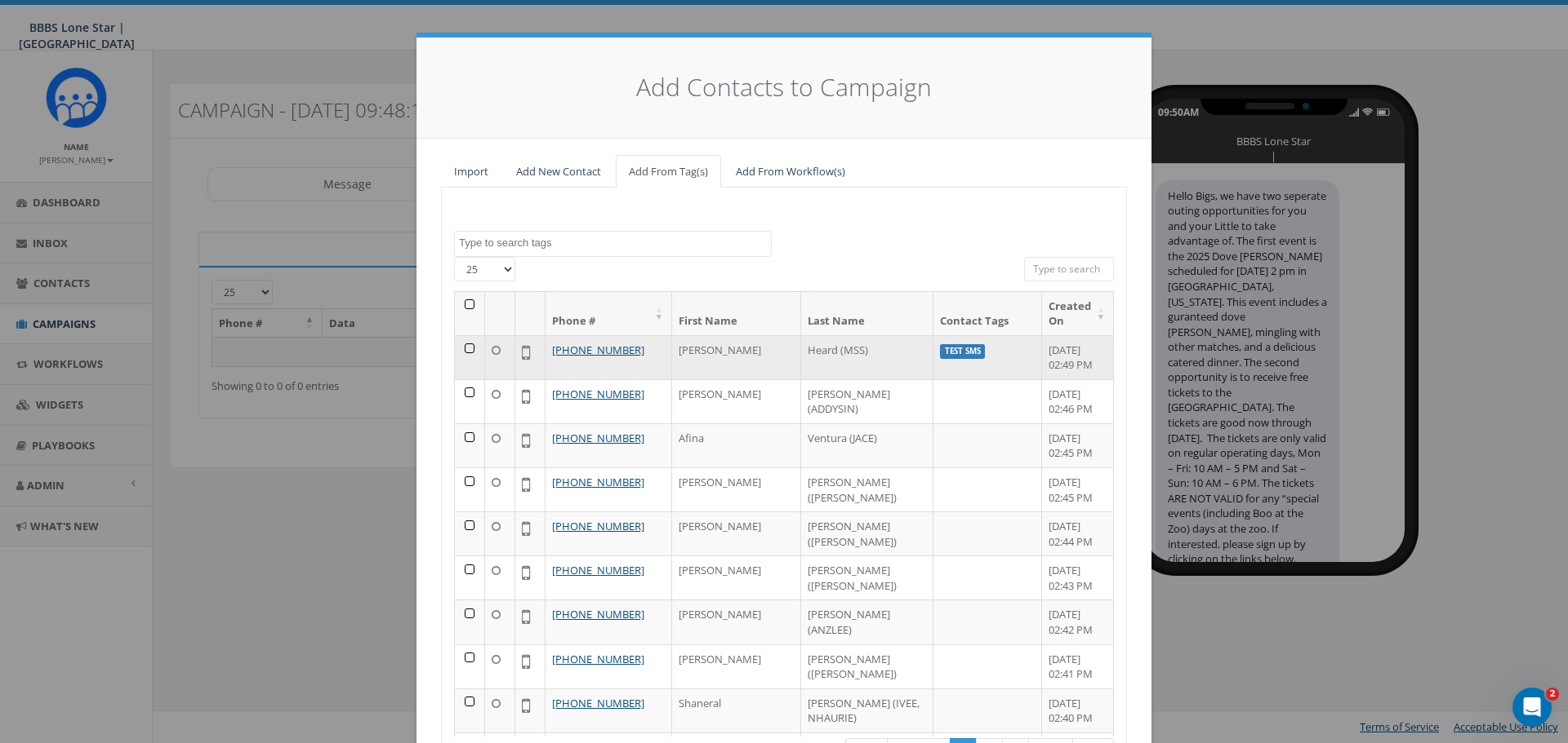
click at [461, 343] on td at bounding box center [470, 358] width 30 height 44
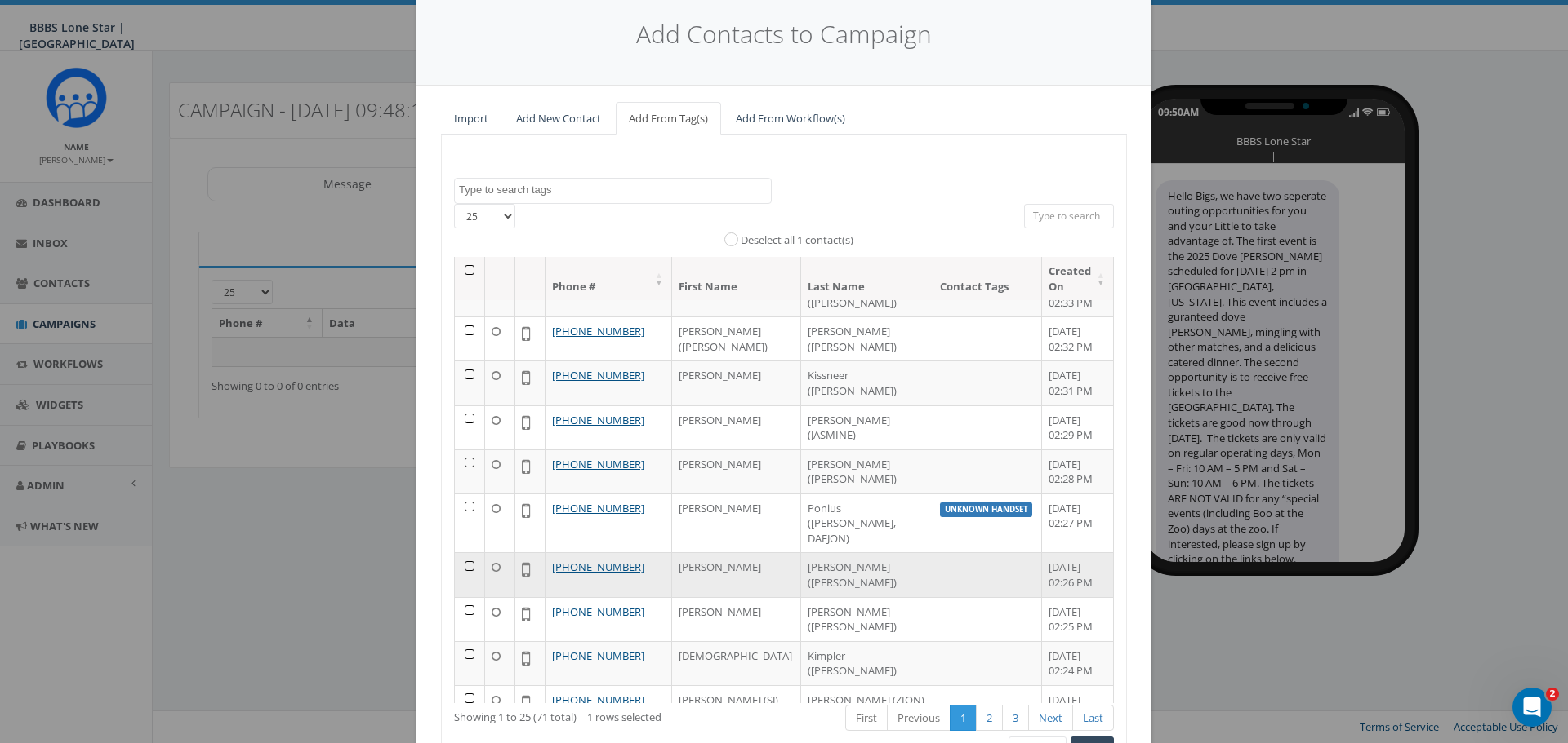
scroll to position [82, 0]
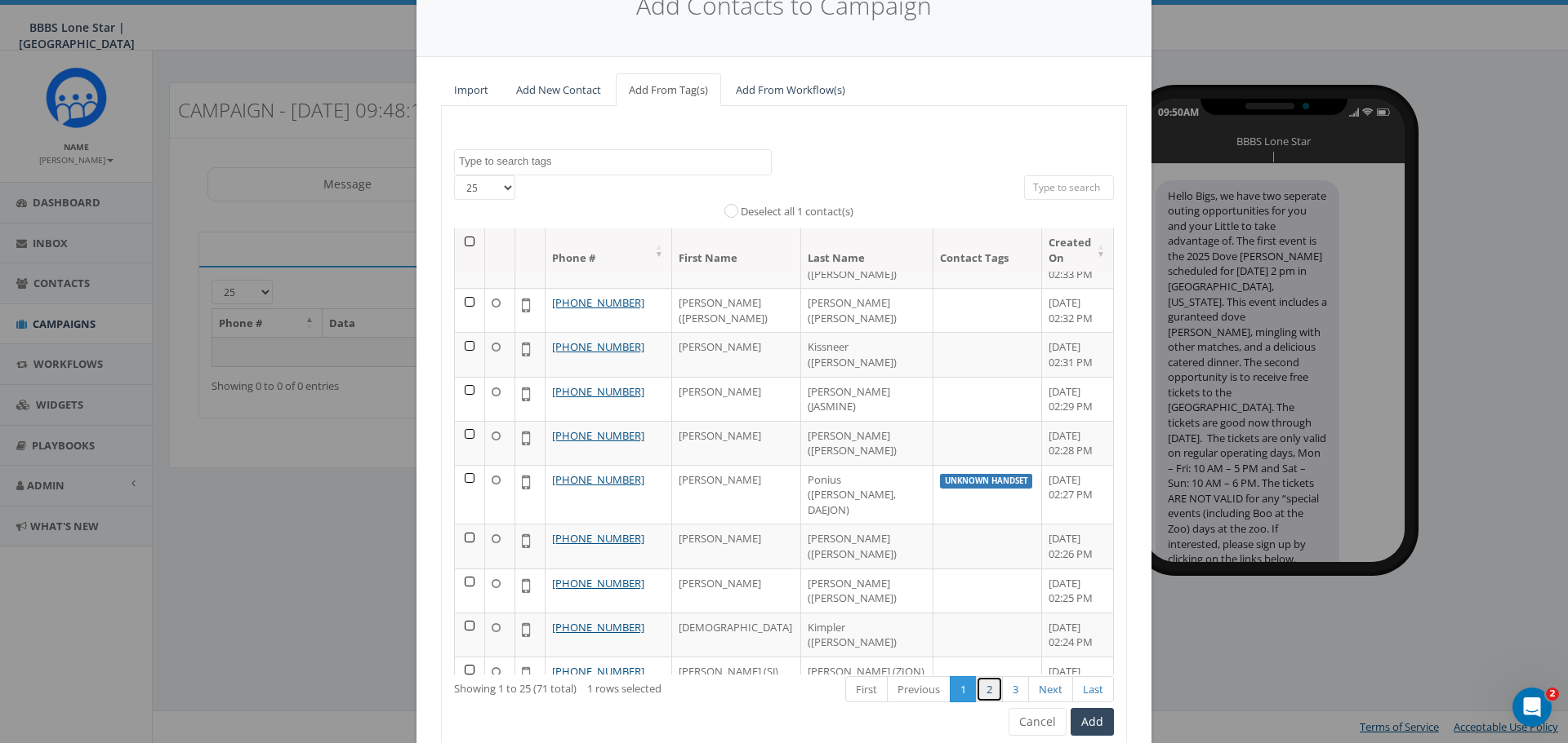
click at [988, 694] on link "2" at bounding box center [989, 690] width 27 height 27
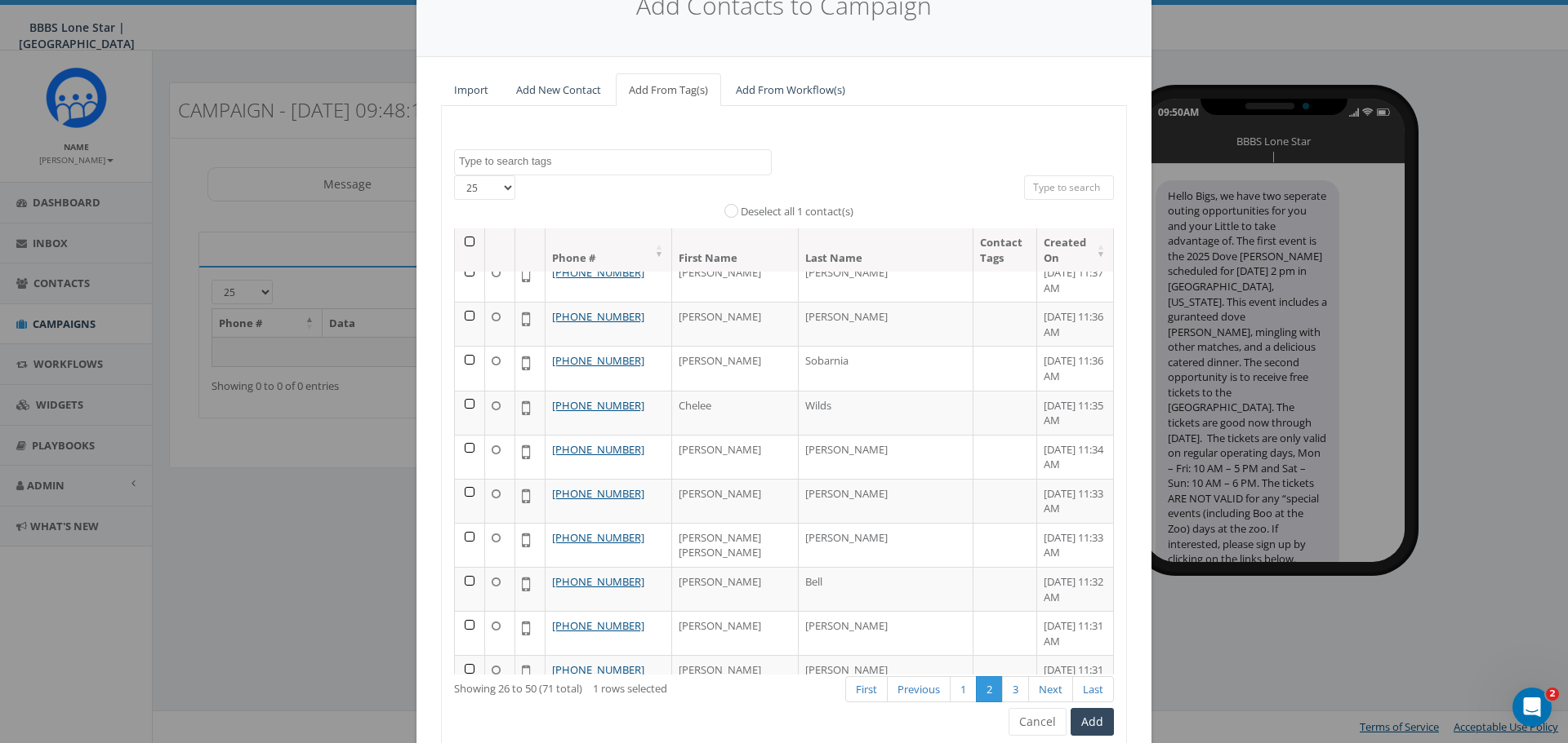
click at [463, 240] on th at bounding box center [470, 250] width 30 height 43
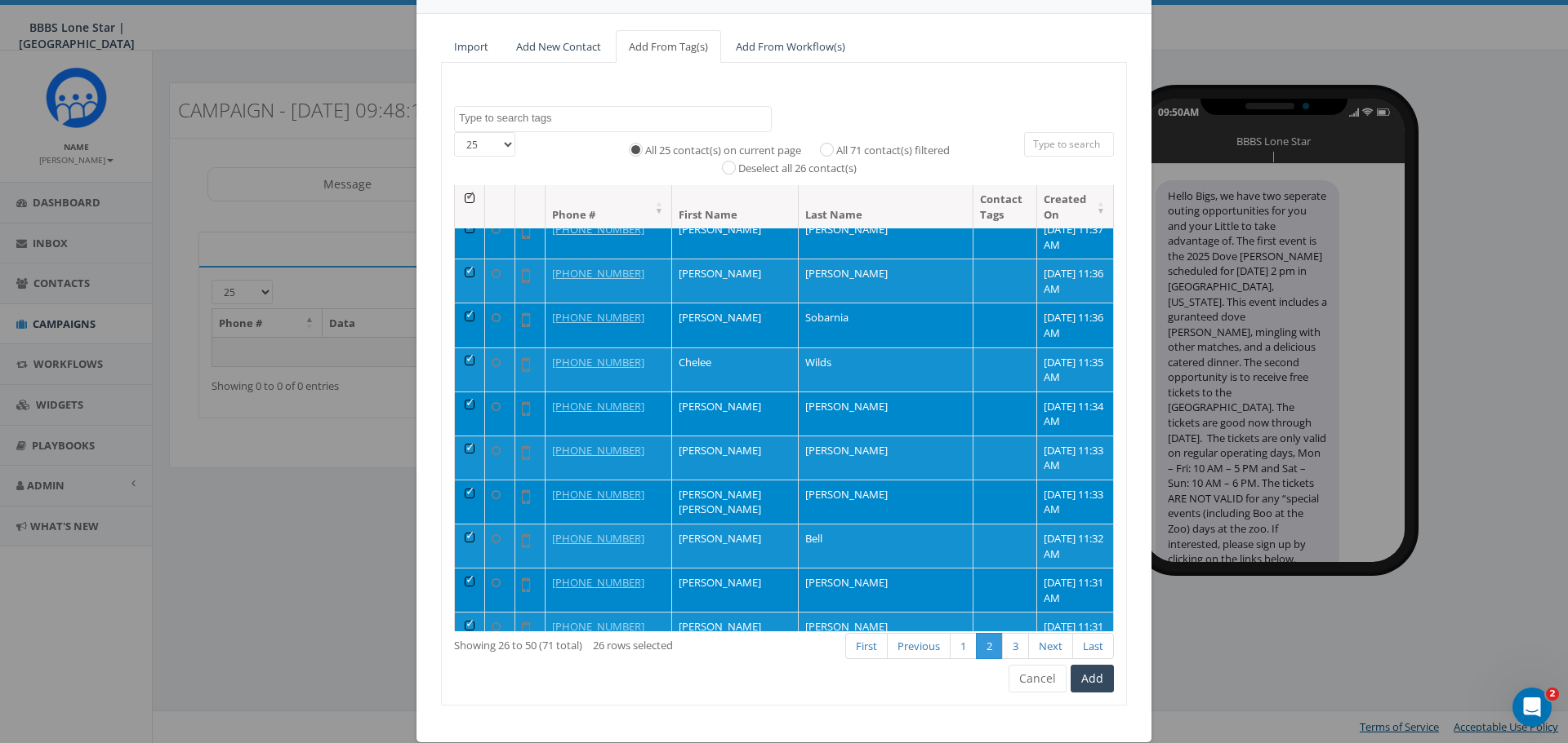
scroll to position [148, 0]
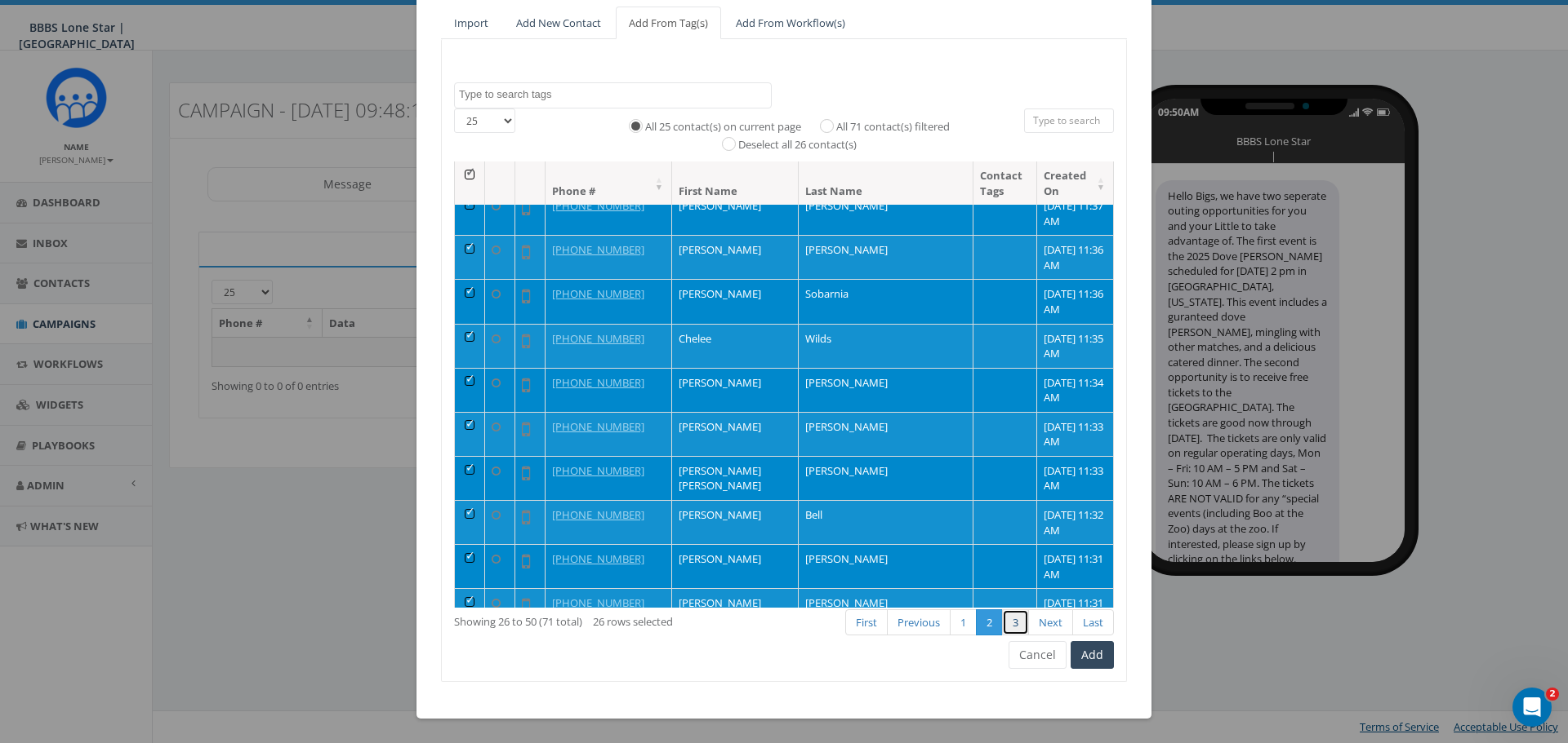
click at [1010, 625] on link "3" at bounding box center [1015, 623] width 27 height 27
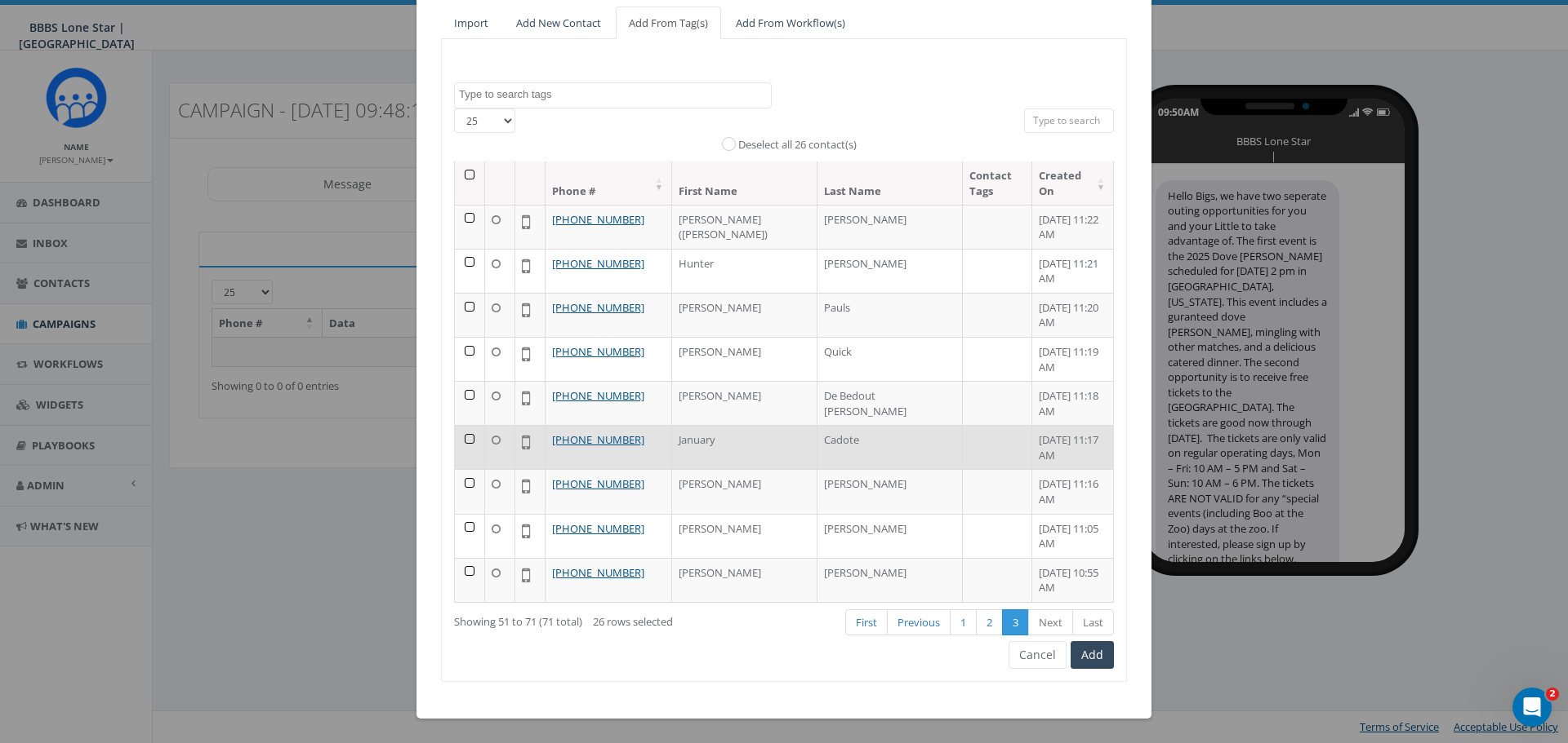
scroll to position [531, 0]
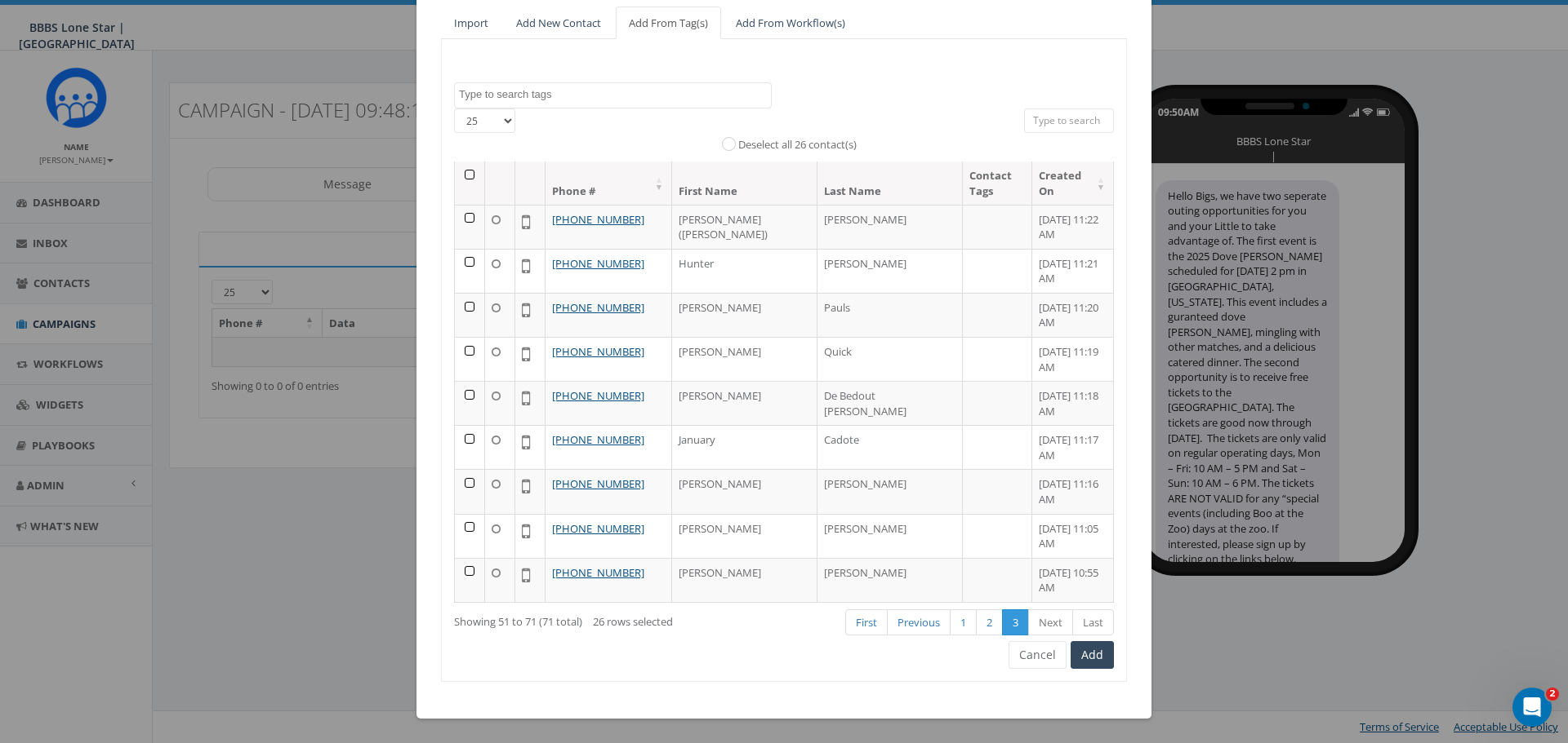
click at [462, 172] on th at bounding box center [470, 183] width 30 height 43
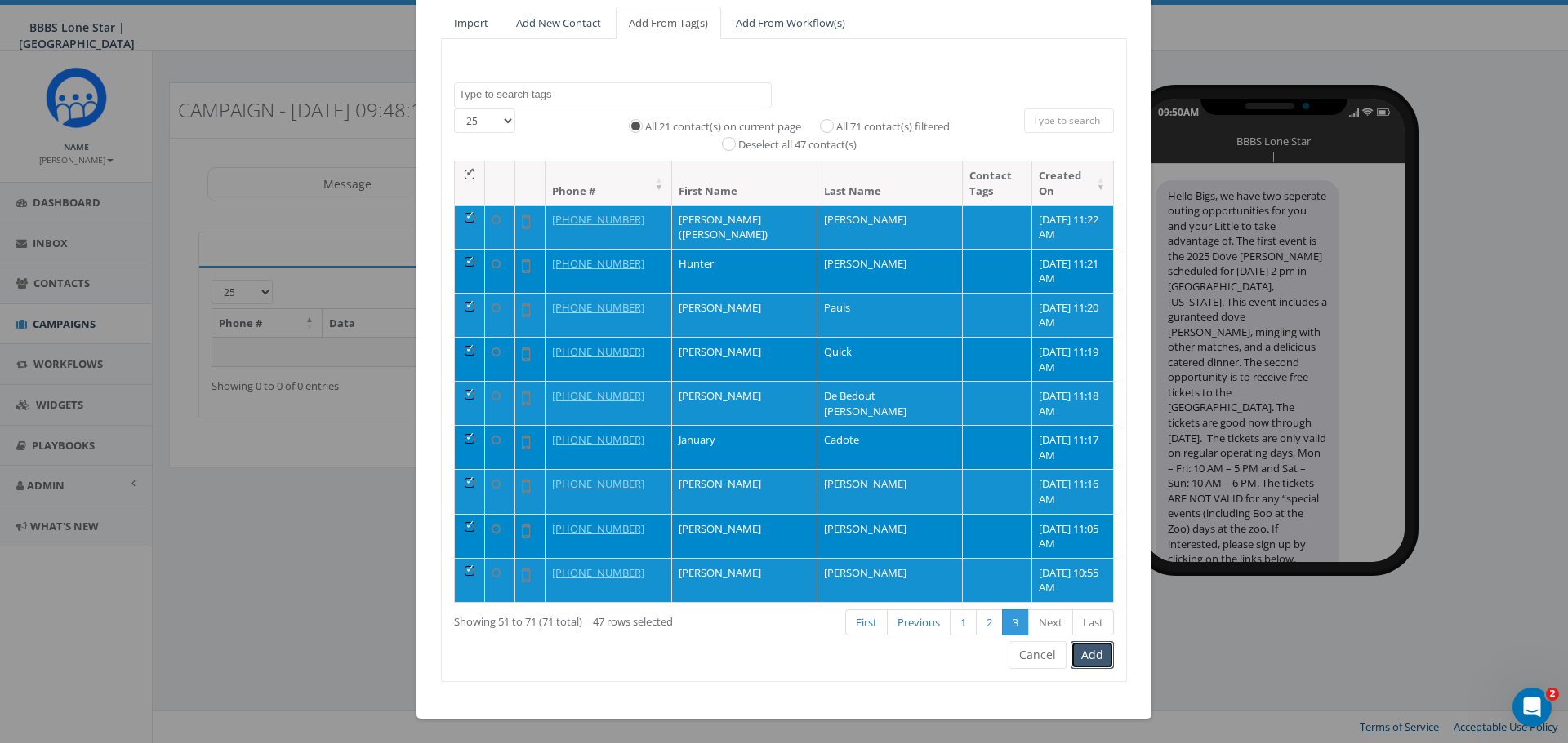
click at [1083, 659] on button "Add" at bounding box center [1092, 654] width 43 height 28
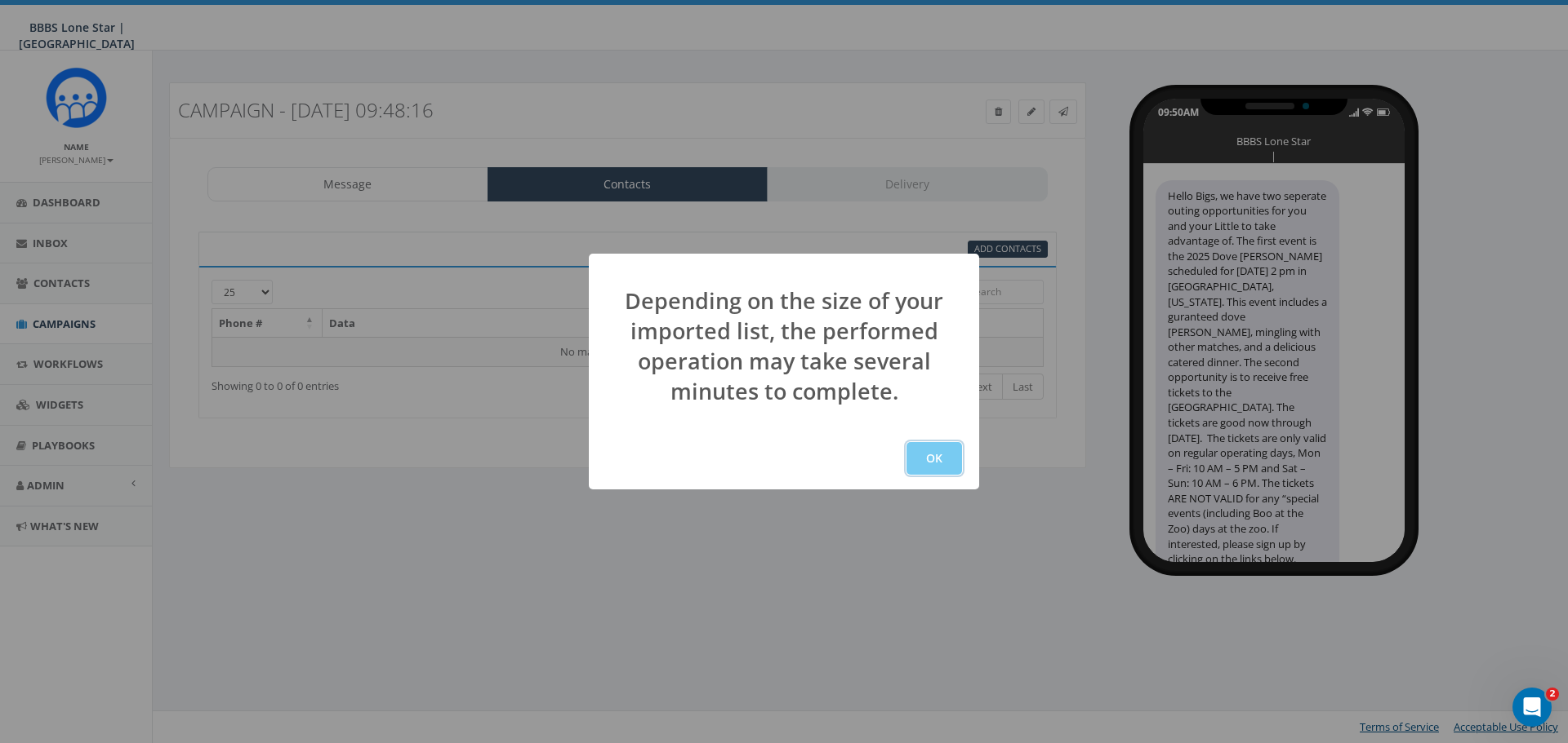
click at [923, 460] on button "OK" at bounding box center [934, 459] width 56 height 33
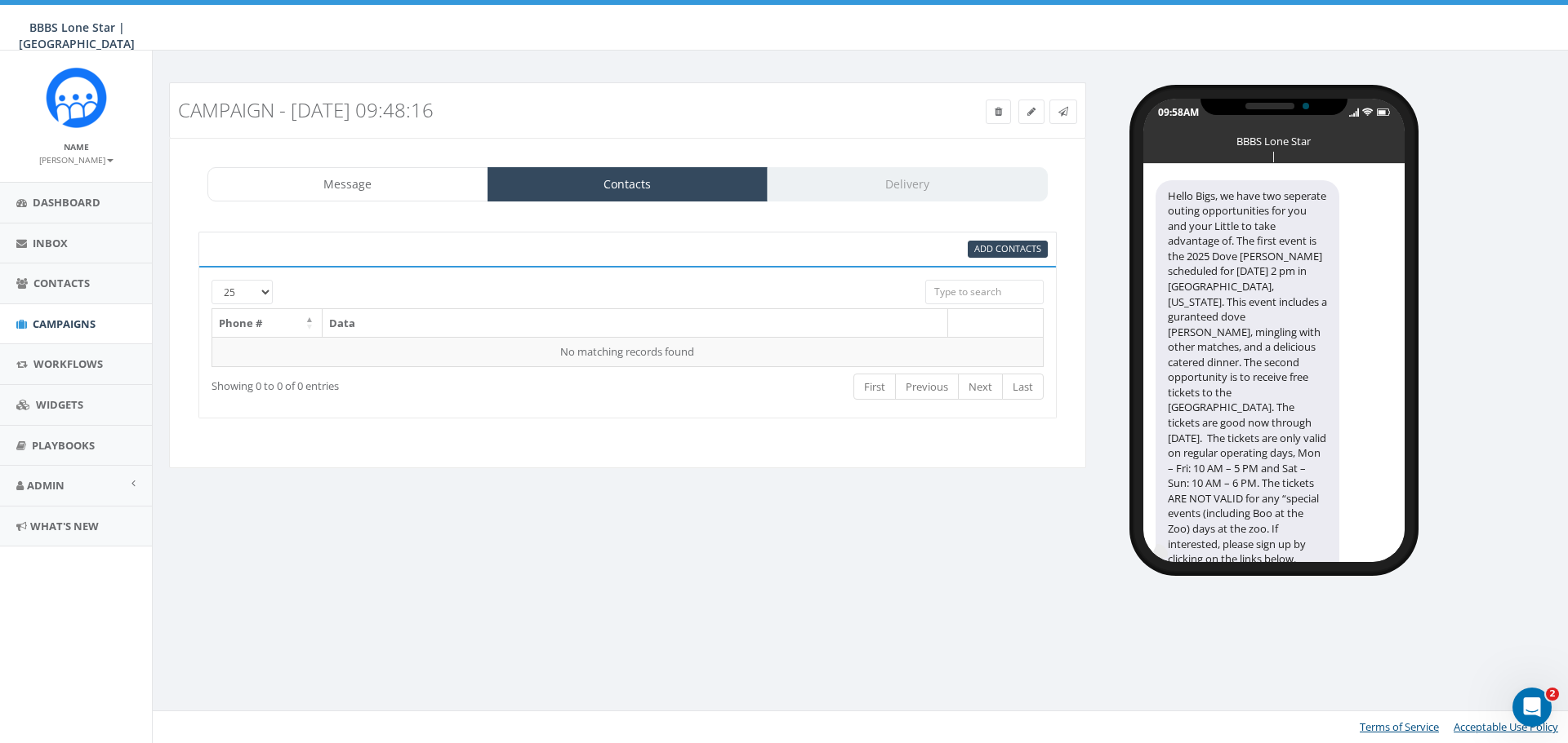
click at [913, 172] on div "Message Contacts Delivery" at bounding box center [627, 185] width 840 height 35
click at [906, 183] on div "Message Contacts Delivery" at bounding box center [627, 185] width 840 height 35
click at [1027, 114] on icon at bounding box center [1031, 112] width 8 height 10
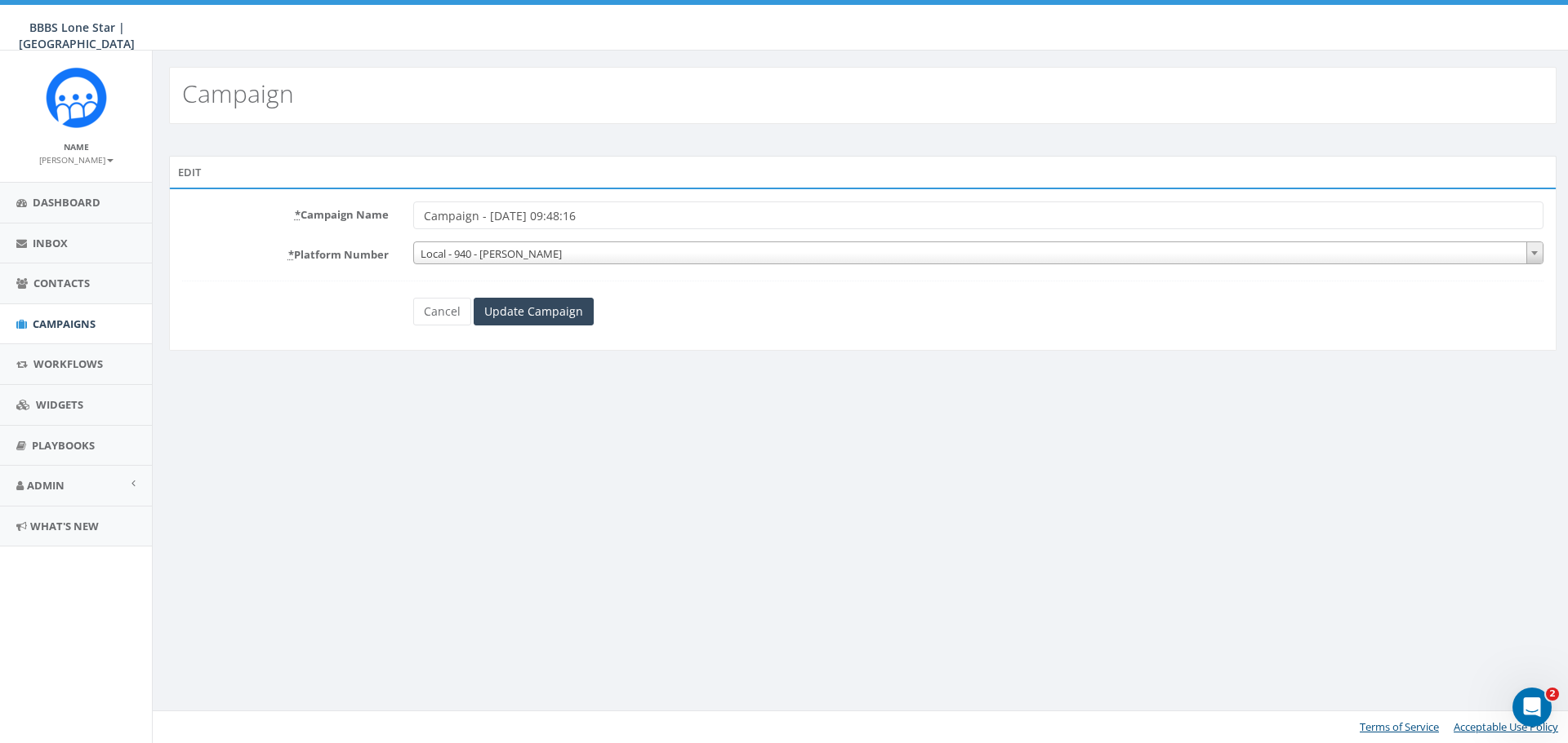
click at [405, 81] on div "Campaign" at bounding box center [862, 94] width 1387 height 57
click at [629, 222] on input "Campaign - [DATE] 09:48:16" at bounding box center [978, 215] width 1130 height 28
type input "C"
type input "Free Match Outing Opportunities"
click at [537, 311] on input "Update Campaign" at bounding box center [533, 311] width 120 height 28
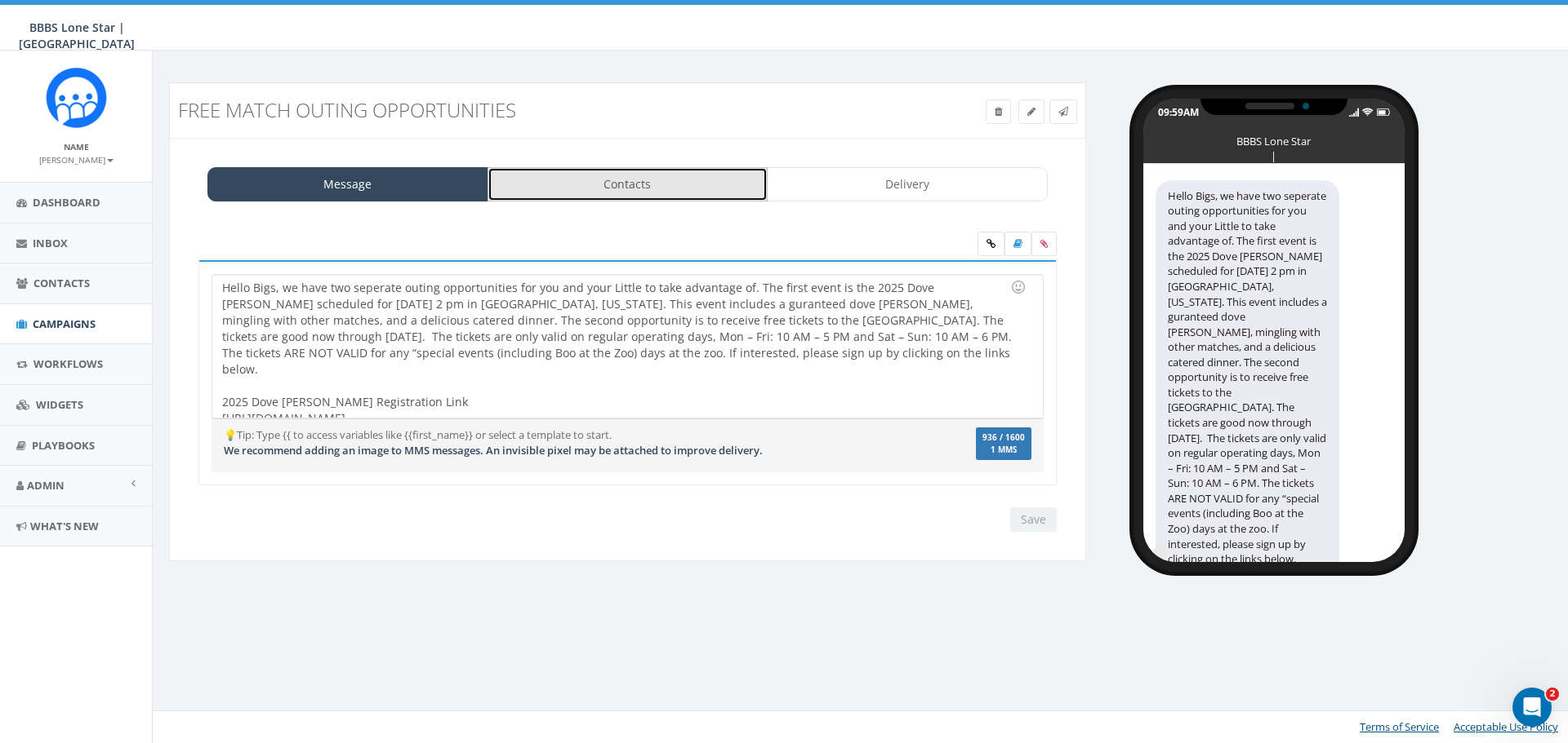
click at [577, 190] on link "Contacts" at bounding box center [627, 185] width 281 height 35
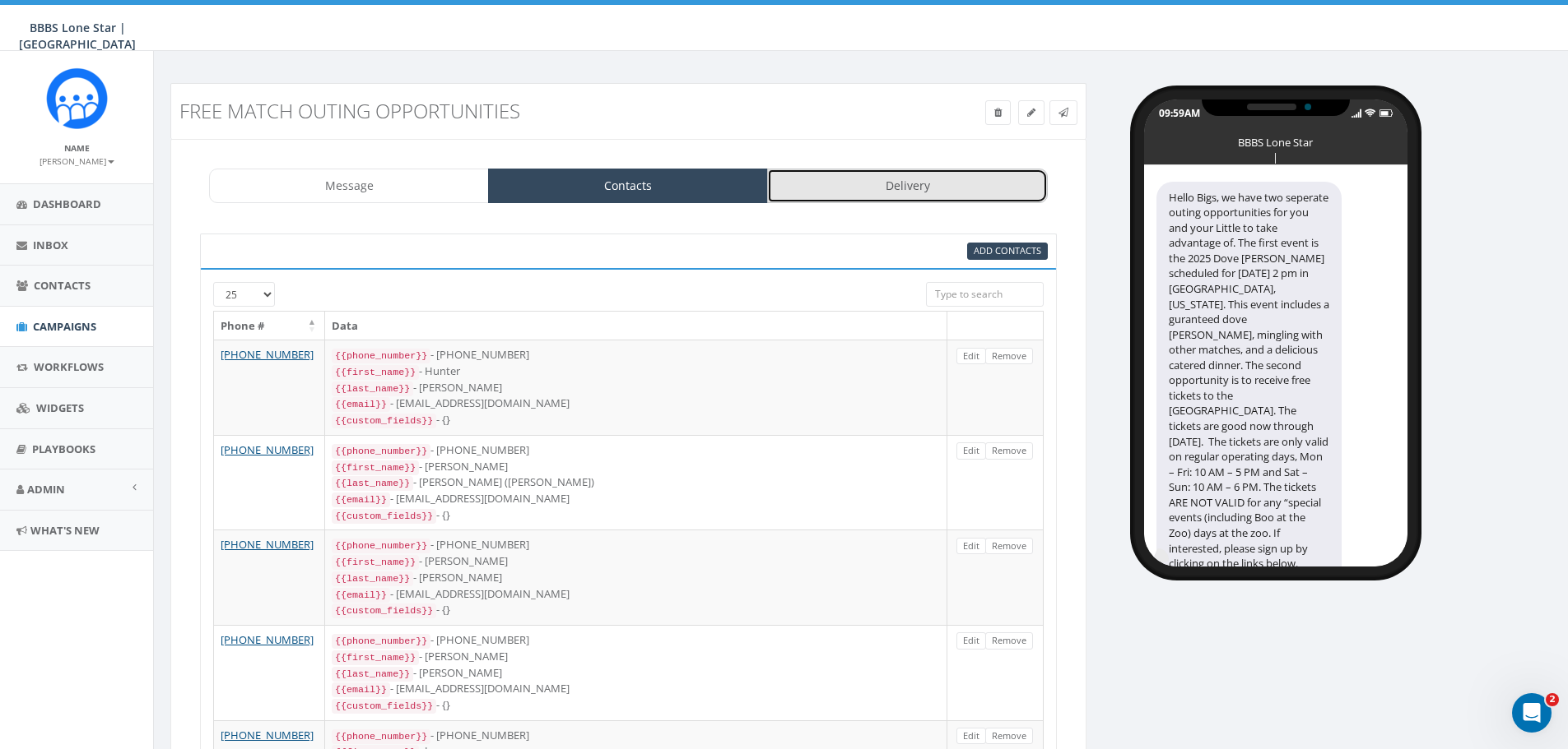
click at [865, 172] on link "Delivery" at bounding box center [907, 187] width 280 height 35
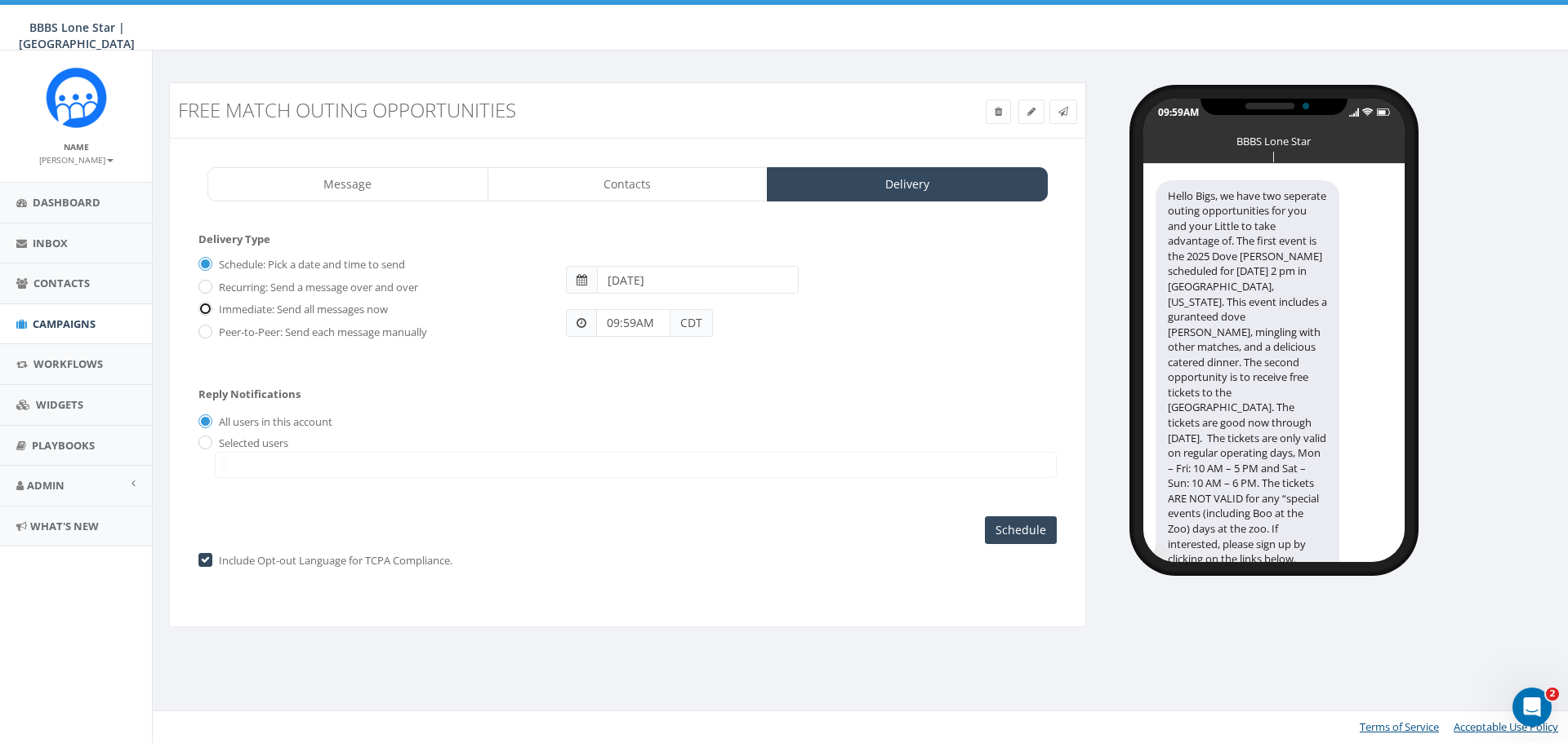
click at [205, 305] on input "Immediate: Send all messages now" at bounding box center [203, 310] width 11 height 11
radio input "true"
click at [1027, 531] on input "Send Now" at bounding box center [1018, 530] width 77 height 28
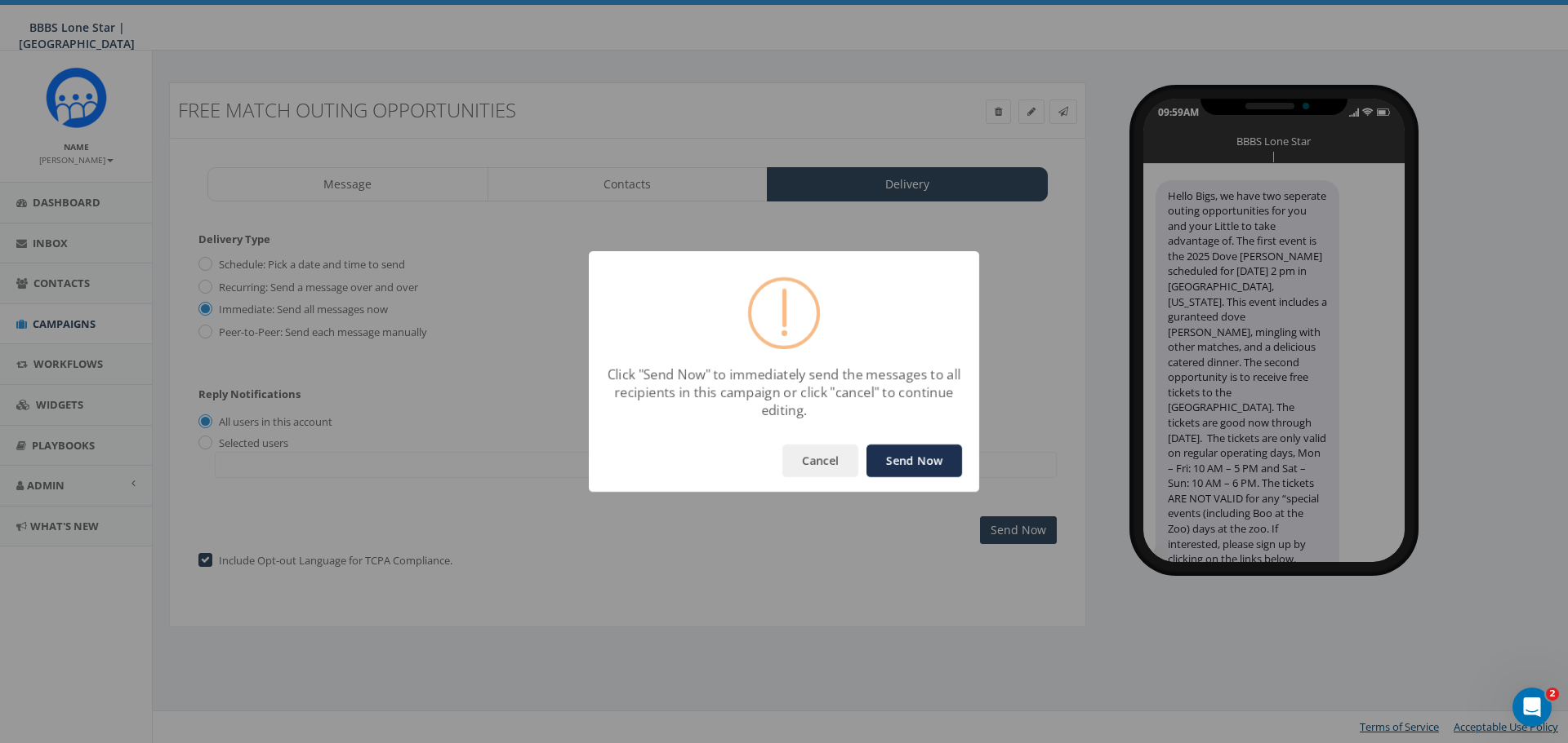
click at [924, 463] on button "Send Now" at bounding box center [913, 461] width 95 height 33
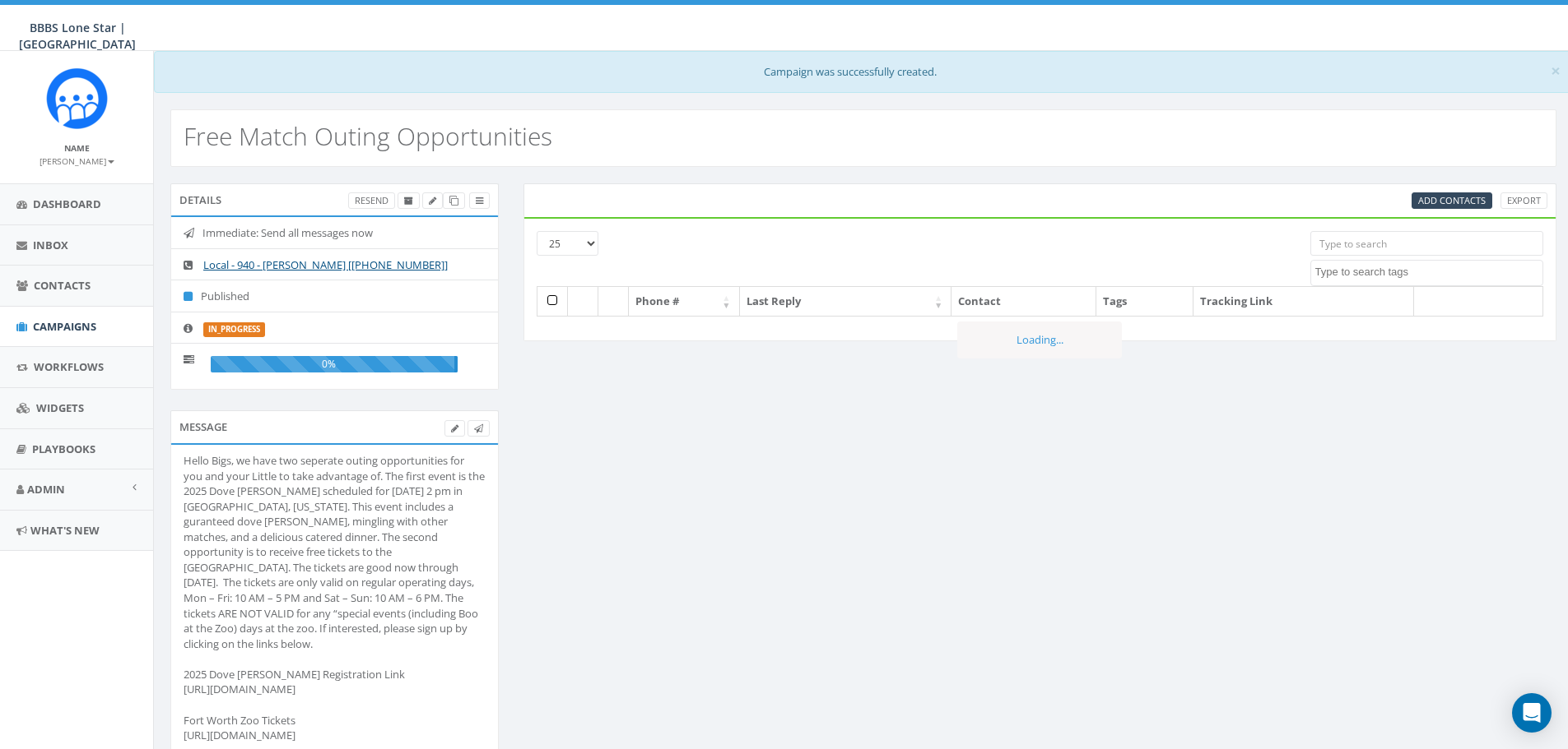
select select
